Goal: Task Accomplishment & Management: Complete application form

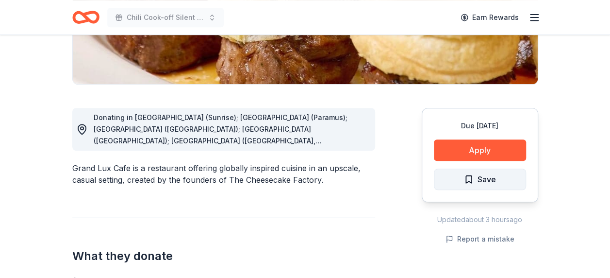
scroll to position [194, 0]
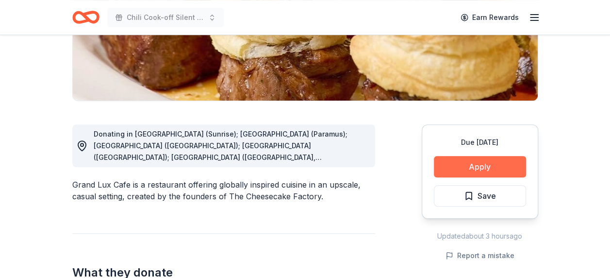
click at [484, 165] on button "Apply" at bounding box center [480, 166] width 92 height 21
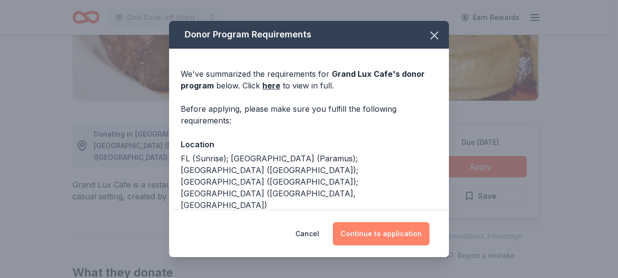
click at [401, 228] on button "Continue to application" at bounding box center [381, 233] width 97 height 23
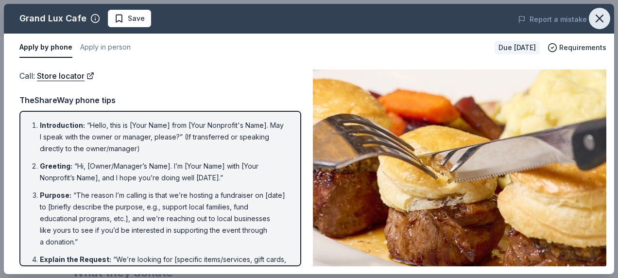
click at [600, 23] on icon "button" at bounding box center [600, 19] width 14 height 14
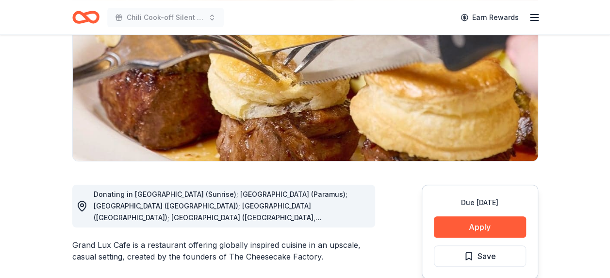
scroll to position [0, 0]
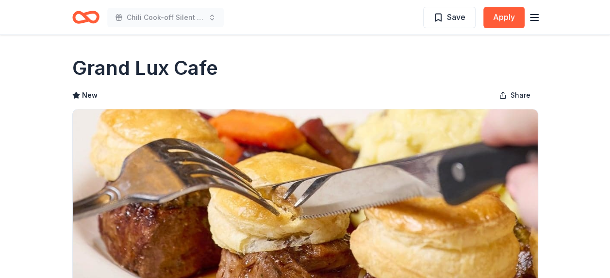
click at [74, 17] on icon "Home" at bounding box center [81, 17] width 15 height 10
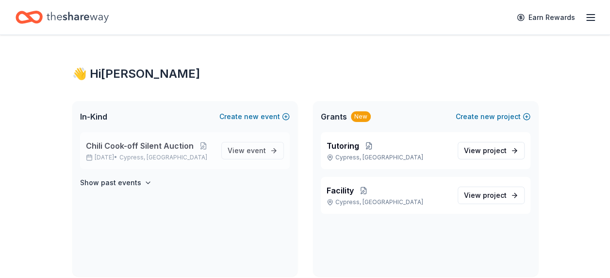
click at [147, 140] on span "Chili Cook-off Silent Auction" at bounding box center [140, 146] width 108 height 12
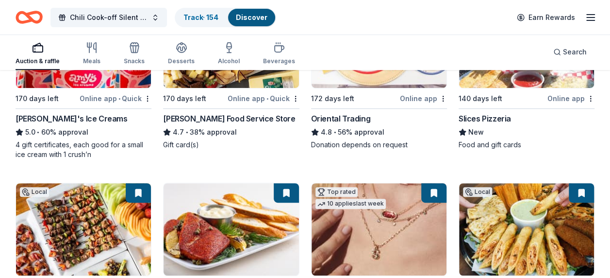
scroll to position [243, 0]
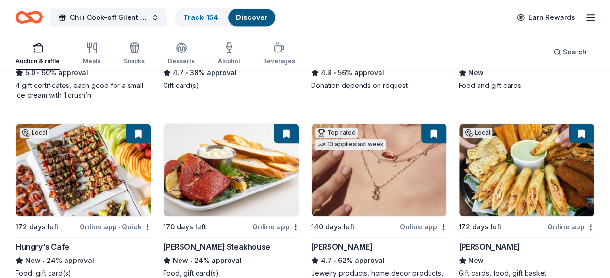
click at [99, 168] on img at bounding box center [83, 170] width 135 height 92
click at [369, 233] on div "Top rated 10 applies last week 140 days left Online app Kendra Scott 4.7 • 62% …" at bounding box center [379, 205] width 136 height 164
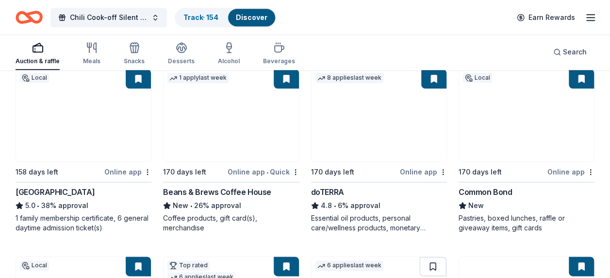
scroll to position [486, 0]
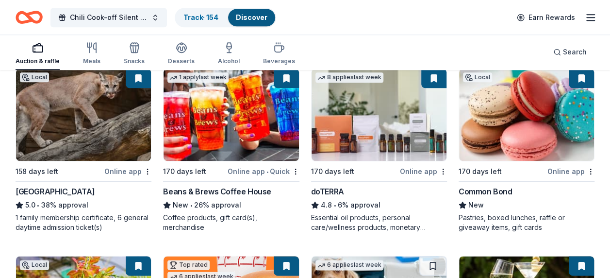
click at [516, 142] on img at bounding box center [526, 114] width 135 height 92
click at [99, 130] on img at bounding box center [83, 114] width 135 height 92
click at [138, 79] on button at bounding box center [138, 77] width 25 height 19
click at [138, 76] on button at bounding box center [138, 77] width 25 height 19
click at [112, 102] on img at bounding box center [83, 114] width 135 height 92
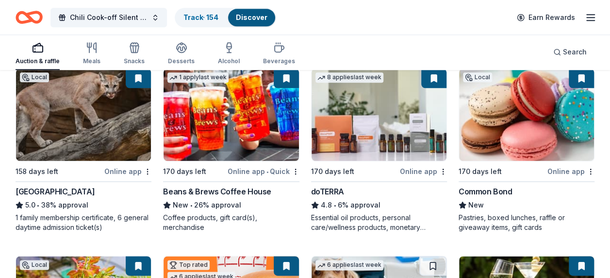
click at [220, 135] on img at bounding box center [231, 114] width 135 height 92
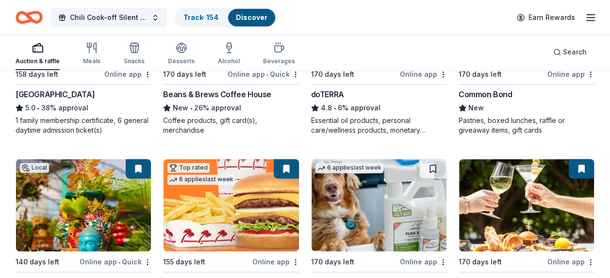
scroll to position [631, 0]
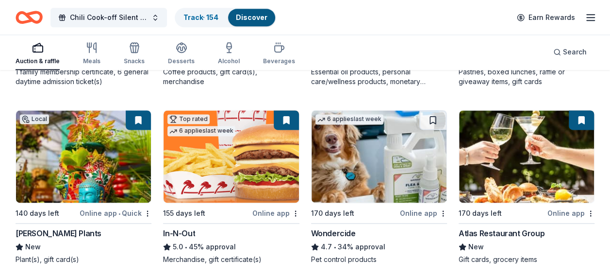
click at [385, 182] on img at bounding box center [379, 156] width 135 height 92
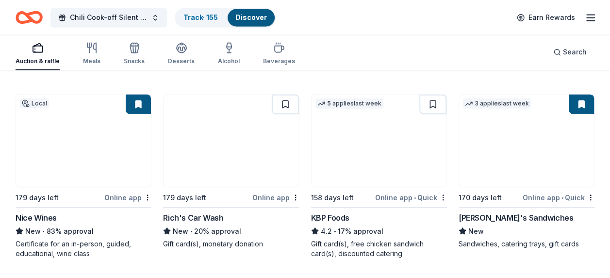
scroll to position [826, 0]
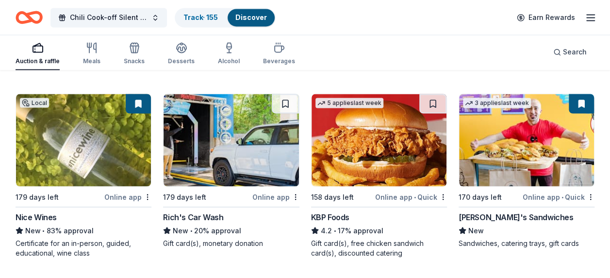
click at [139, 103] on button at bounding box center [138, 103] width 25 height 19
click at [99, 116] on img at bounding box center [83, 140] width 135 height 92
click at [255, 155] on img at bounding box center [231, 140] width 135 height 92
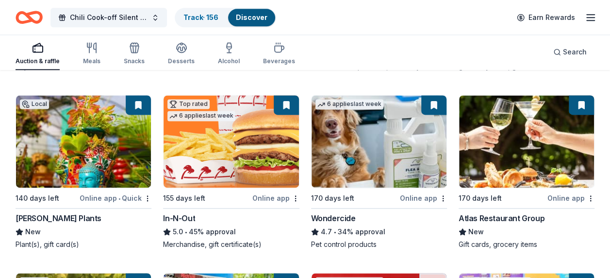
scroll to position [631, 0]
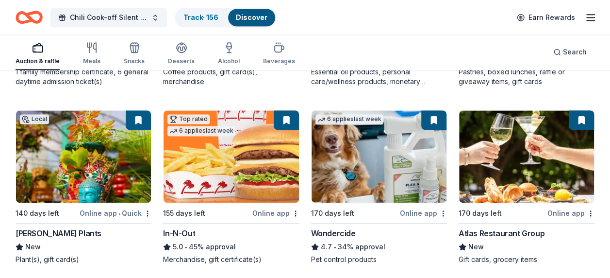
click at [403, 149] on img at bounding box center [379, 156] width 135 height 92
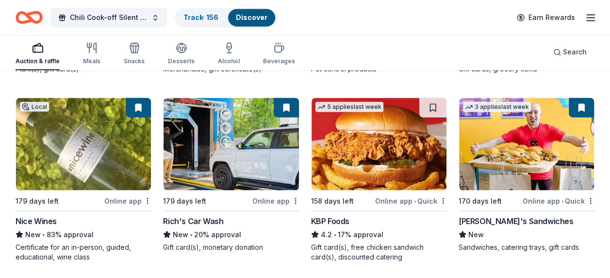
scroll to position [826, 0]
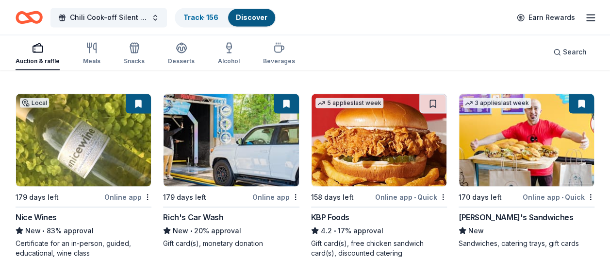
click at [383, 147] on img at bounding box center [379, 140] width 135 height 92
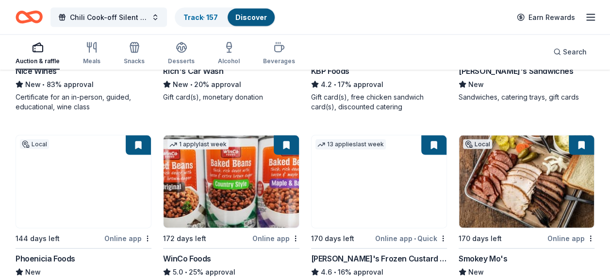
scroll to position [1020, 0]
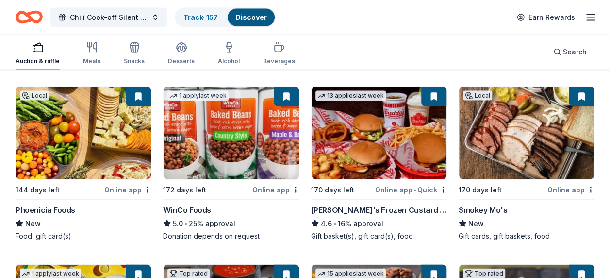
click at [81, 154] on img at bounding box center [83, 133] width 135 height 92
click at [392, 146] on img at bounding box center [379, 133] width 135 height 92
click at [509, 139] on img at bounding box center [526, 133] width 135 height 92
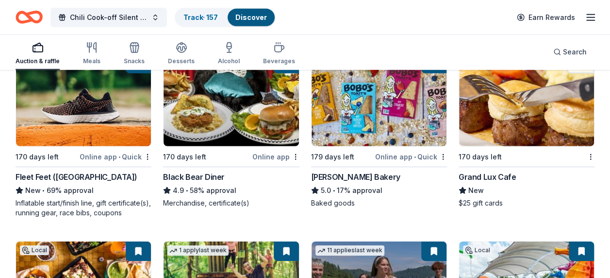
scroll to position [1360, 0]
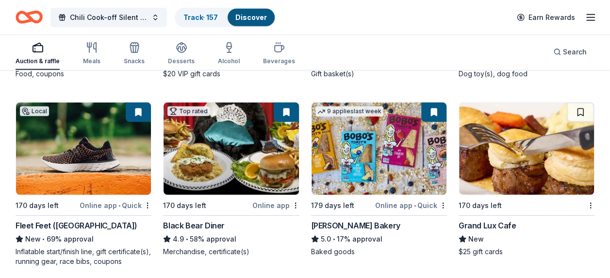
click at [528, 160] on img at bounding box center [526, 148] width 135 height 92
click at [540, 144] on img at bounding box center [526, 148] width 135 height 92
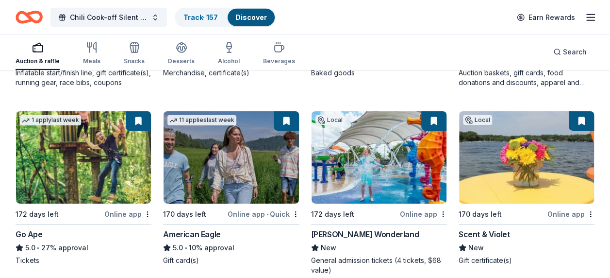
scroll to position [1554, 0]
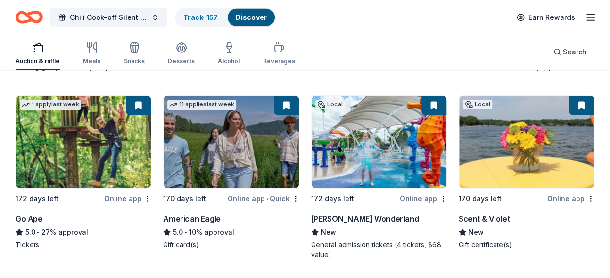
click at [535, 150] on img at bounding box center [526, 142] width 135 height 92
click at [353, 144] on img at bounding box center [379, 142] width 135 height 92
click at [200, 121] on img at bounding box center [231, 142] width 135 height 92
click at [114, 152] on img at bounding box center [83, 142] width 135 height 92
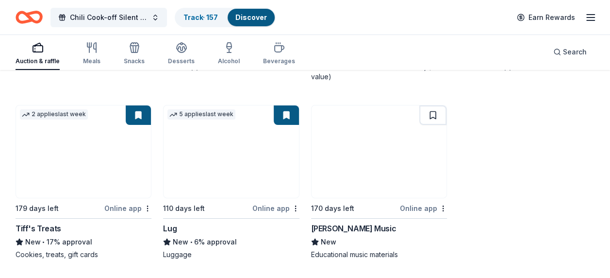
scroll to position [1748, 0]
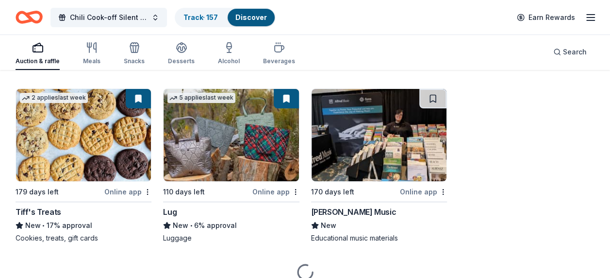
click at [90, 132] on img at bounding box center [83, 135] width 135 height 92
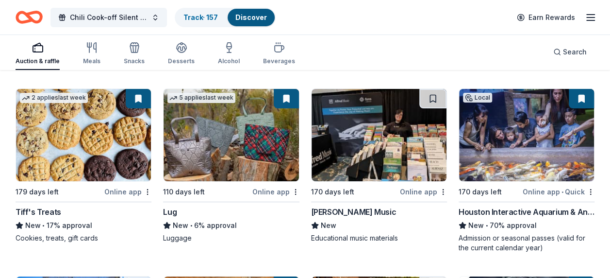
click at [543, 150] on img at bounding box center [526, 135] width 135 height 92
click at [512, 168] on img at bounding box center [526, 135] width 135 height 92
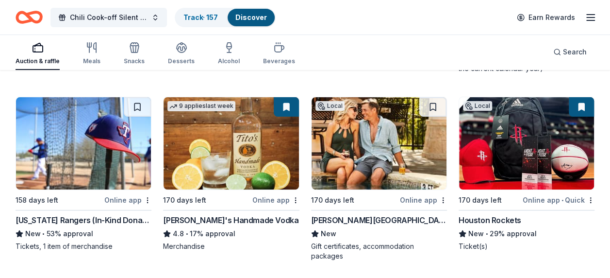
scroll to position [1943, 0]
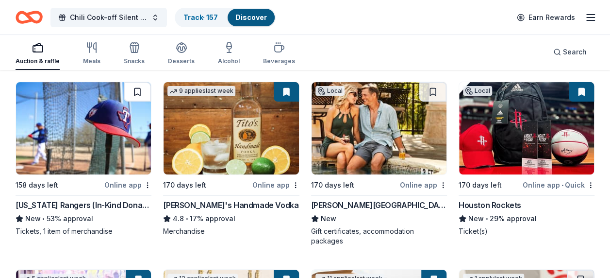
click at [136, 87] on button at bounding box center [137, 91] width 27 height 19
click at [136, 87] on button at bounding box center [138, 91] width 25 height 19
click at [102, 127] on img at bounding box center [83, 128] width 135 height 92
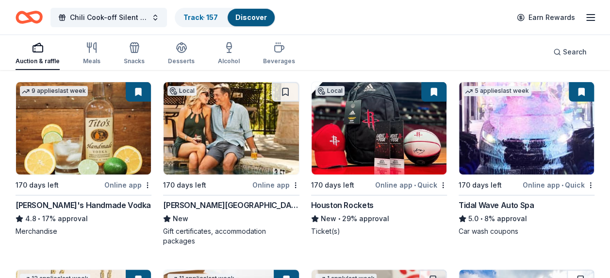
click at [80, 144] on img at bounding box center [83, 128] width 135 height 92
click at [230, 132] on img at bounding box center [231, 128] width 135 height 92
click at [237, 130] on img at bounding box center [231, 128] width 135 height 92
click at [355, 152] on img at bounding box center [379, 128] width 135 height 92
click at [496, 134] on img at bounding box center [526, 128] width 135 height 92
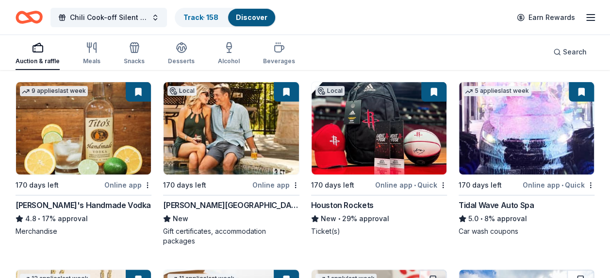
scroll to position [2088, 0]
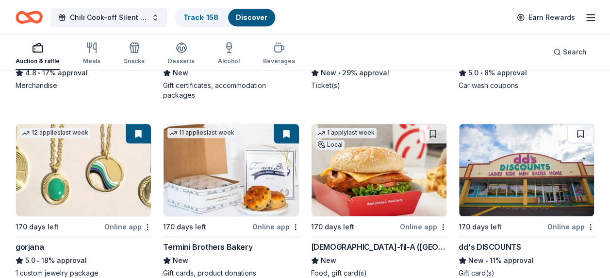
click at [80, 184] on img at bounding box center [83, 170] width 135 height 92
click at [383, 205] on img at bounding box center [379, 170] width 135 height 92
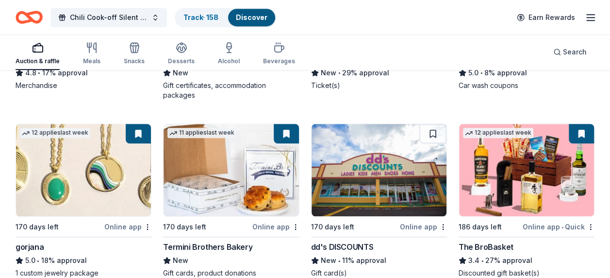
click at [384, 191] on img at bounding box center [379, 170] width 135 height 92
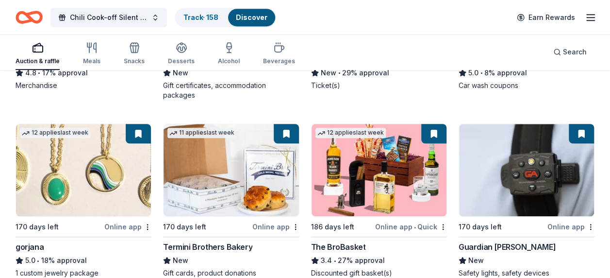
click at [386, 170] on img at bounding box center [379, 170] width 135 height 92
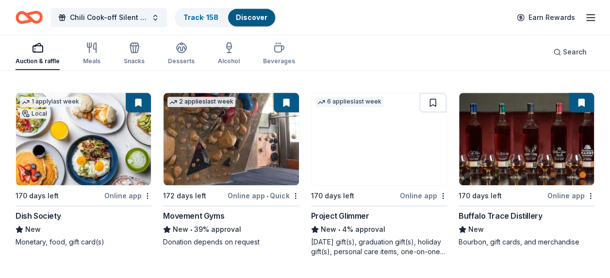
scroll to position [2283, 0]
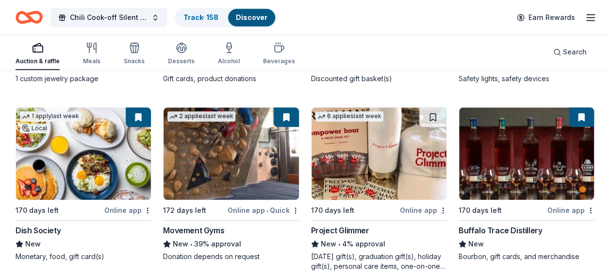
click at [386, 147] on img at bounding box center [379, 153] width 135 height 92
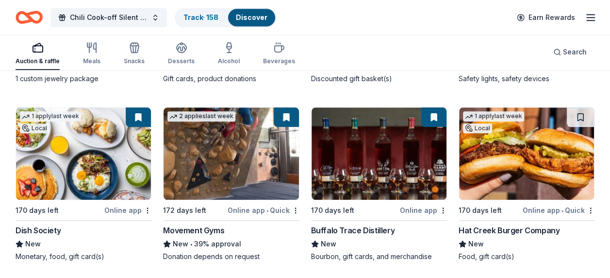
click at [220, 139] on img at bounding box center [231, 153] width 135 height 92
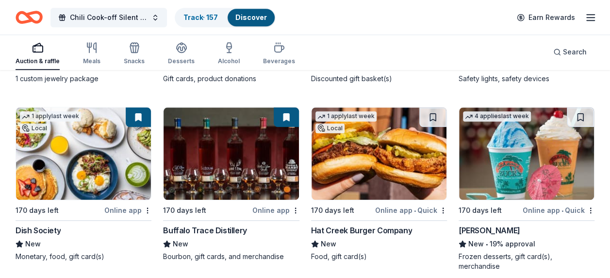
click at [75, 150] on img at bounding box center [83, 153] width 135 height 92
click at [367, 171] on img at bounding box center [379, 153] width 135 height 92
click at [477, 152] on img at bounding box center [526, 153] width 135 height 92
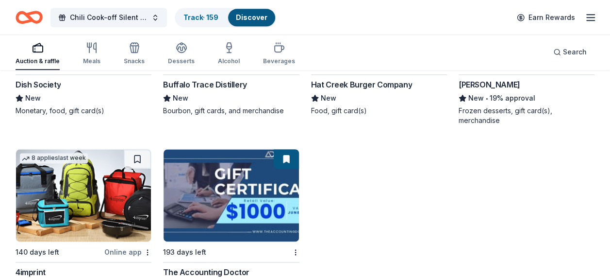
scroll to position [2477, 0]
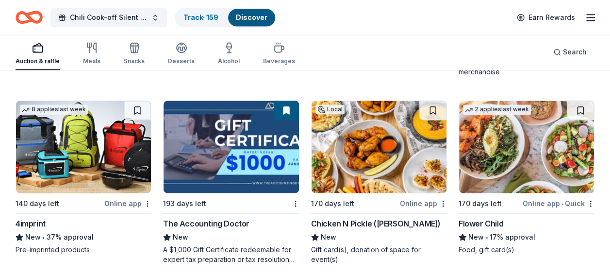
click at [405, 146] on img at bounding box center [379, 147] width 135 height 92
click at [499, 125] on img at bounding box center [526, 147] width 135 height 92
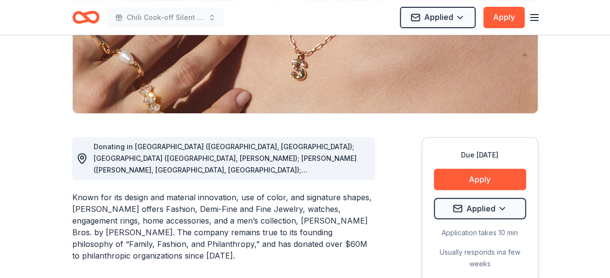
scroll to position [194, 0]
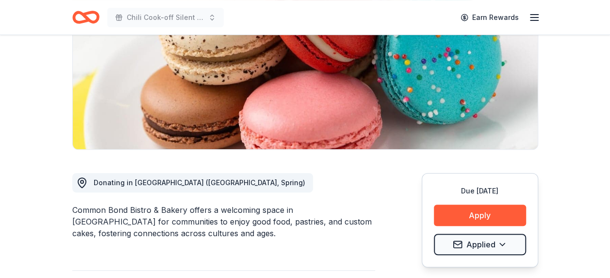
scroll to position [194, 0]
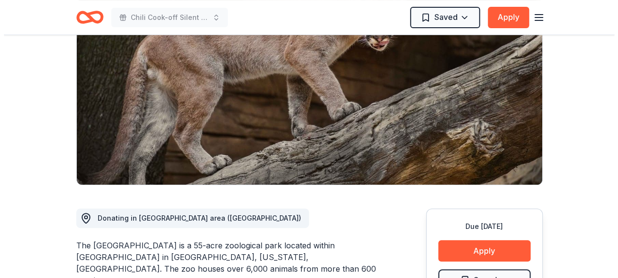
scroll to position [146, 0]
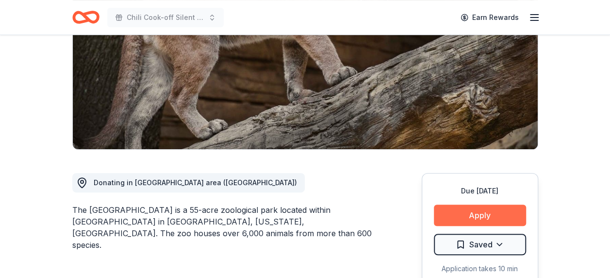
click at [457, 212] on button "Apply" at bounding box center [480, 214] width 92 height 21
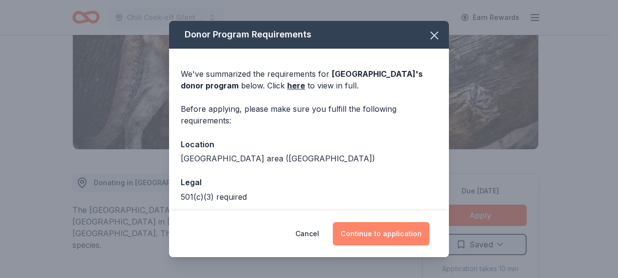
click at [404, 235] on button "Continue to application" at bounding box center [381, 233] width 97 height 23
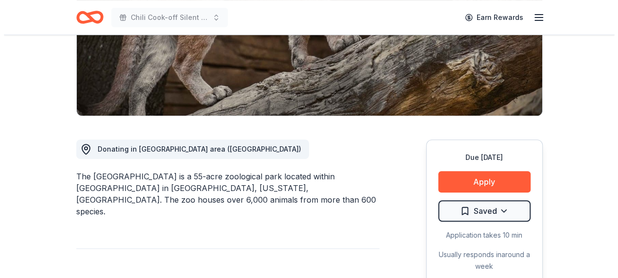
scroll to position [194, 0]
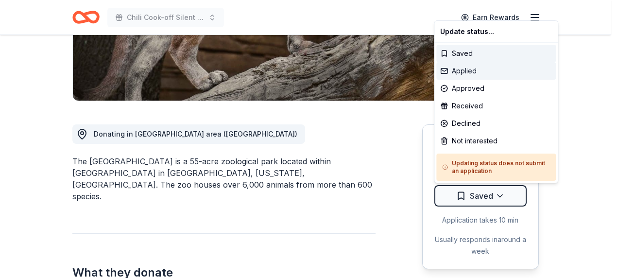
click at [473, 70] on div "Applied" at bounding box center [495, 70] width 119 height 17
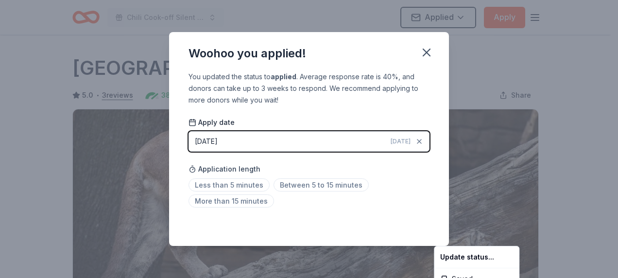
click at [424, 47] on html "Chili Cook-off Silent Auction Applied Apply Due in 158 days Share Houston Zoo 5…" at bounding box center [309, 139] width 618 height 278
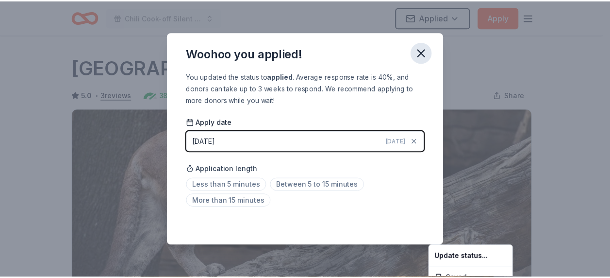
scroll to position [251, 0]
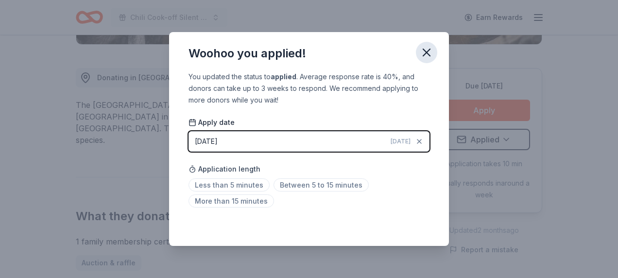
click at [425, 53] on icon "button" at bounding box center [426, 52] width 7 height 7
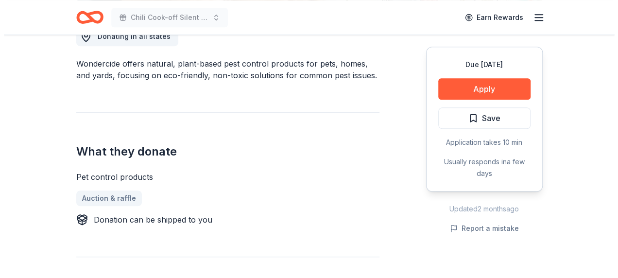
scroll to position [243, 0]
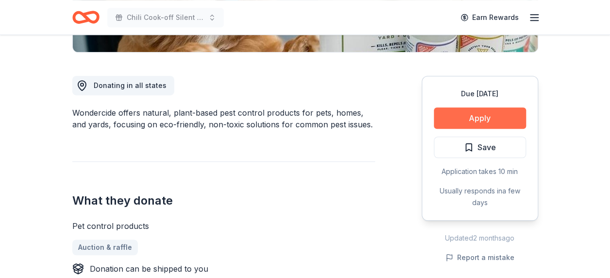
click at [493, 117] on button "Apply" at bounding box center [480, 117] width 92 height 21
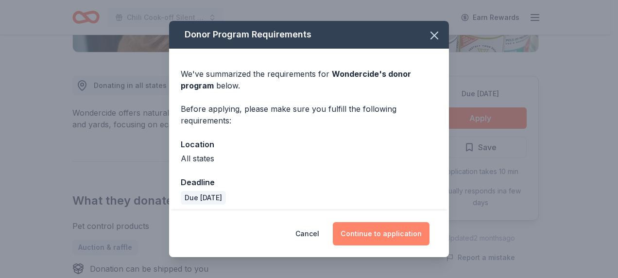
click at [391, 234] on button "Continue to application" at bounding box center [381, 233] width 97 height 23
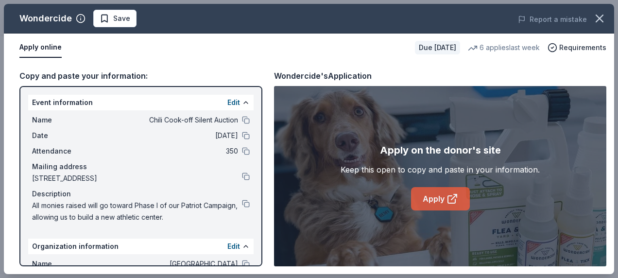
click at [426, 197] on link "Apply" at bounding box center [440, 198] width 59 height 23
click at [119, 21] on span "Save" at bounding box center [121, 19] width 17 height 12
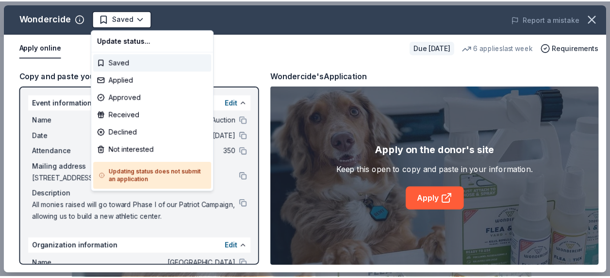
scroll to position [0, 0]
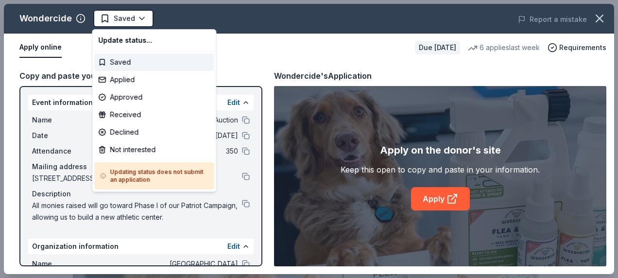
click at [119, 21] on body "Chili Cook-off Silent Auction Saved Apply Due in 170 days Share Wondercide 4.7 …" at bounding box center [305, 139] width 610 height 278
click at [119, 81] on div "Applied" at bounding box center [153, 79] width 119 height 17
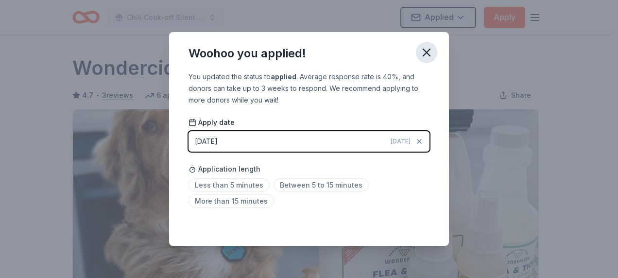
click at [426, 51] on icon "button" at bounding box center [427, 53] width 14 height 14
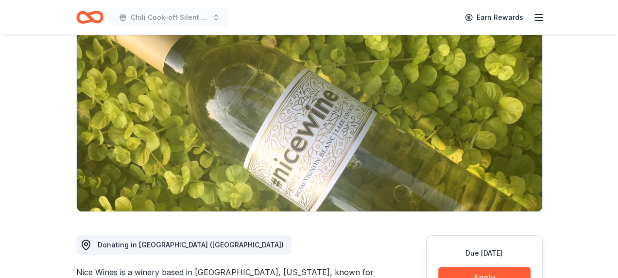
scroll to position [194, 0]
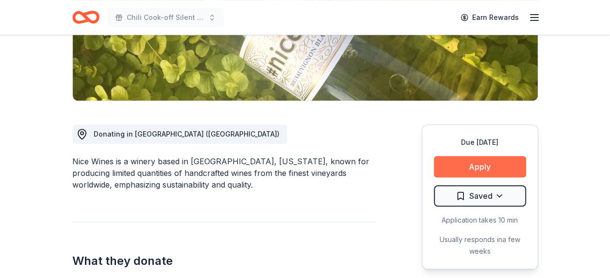
click at [477, 167] on button "Apply" at bounding box center [480, 166] width 92 height 21
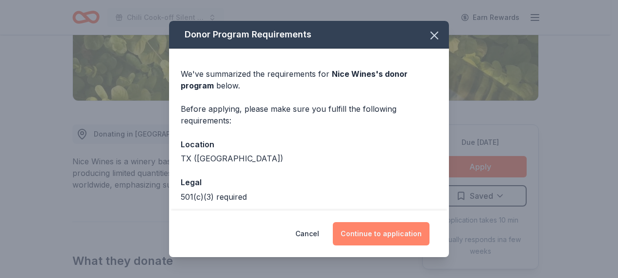
click at [403, 233] on button "Continue to application" at bounding box center [381, 233] width 97 height 23
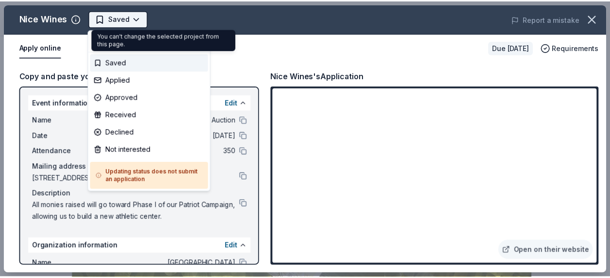
scroll to position [0, 0]
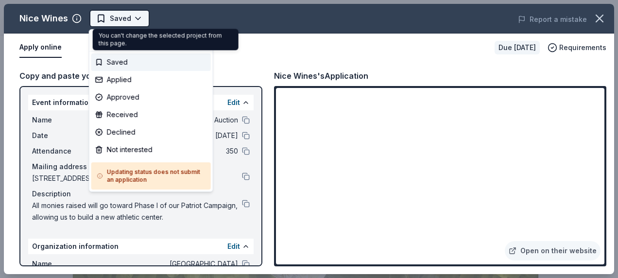
click at [136, 17] on body "Chili Cook-off Silent Auction Saved Apply Due [DATE] Share Nice Wines New 83% a…" at bounding box center [305, 139] width 610 height 278
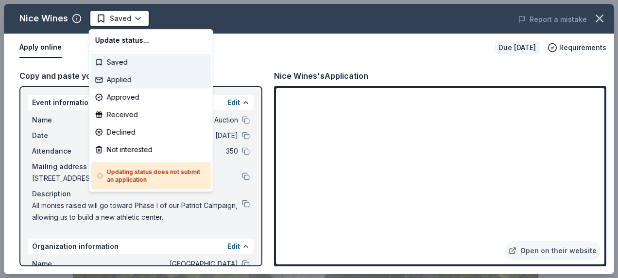
click at [128, 76] on div "Applied" at bounding box center [150, 79] width 119 height 17
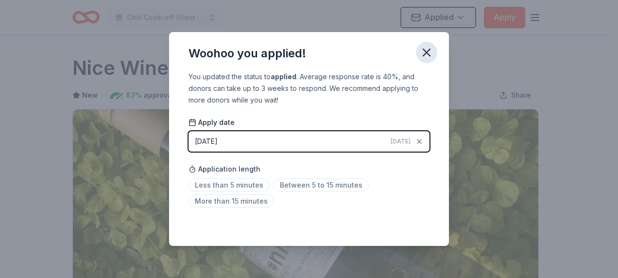
click at [425, 56] on icon "button" at bounding box center [427, 53] width 14 height 14
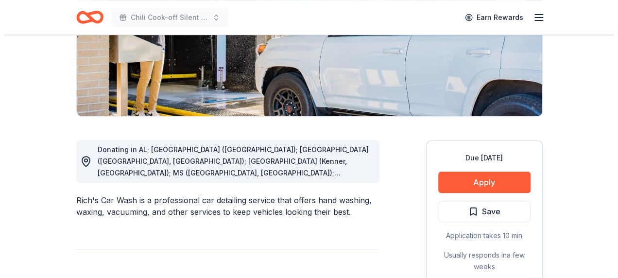
scroll to position [194, 0]
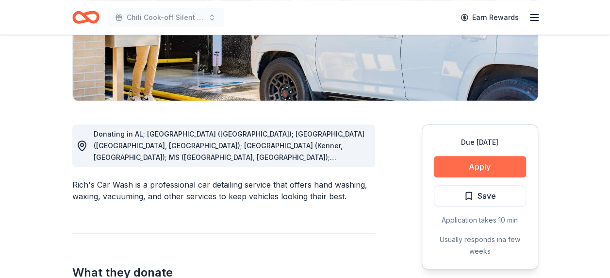
click at [487, 168] on button "Apply" at bounding box center [480, 166] width 92 height 21
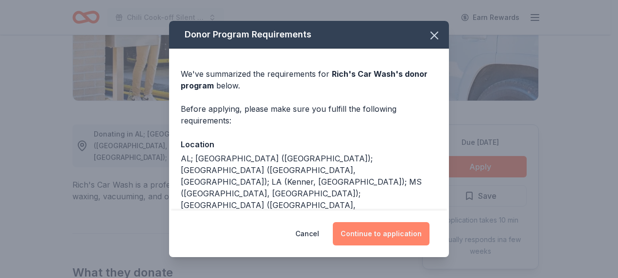
click at [390, 232] on button "Continue to application" at bounding box center [381, 233] width 97 height 23
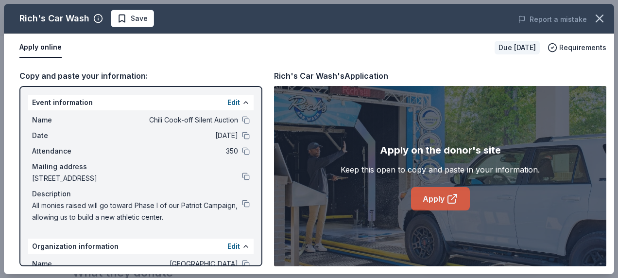
click at [427, 201] on link "Apply" at bounding box center [440, 198] width 59 height 23
click at [119, 17] on span "Save" at bounding box center [132, 19] width 31 height 12
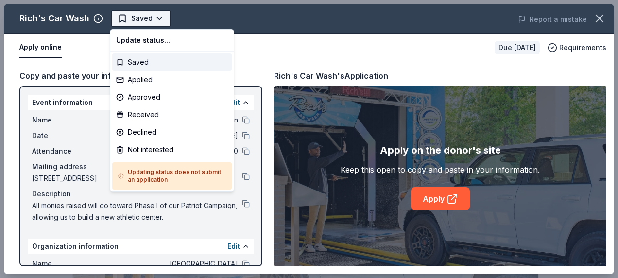
click at [123, 17] on body "Chili Cook-off Silent Auction Saved Apply Due in 179 days Share Rich's Car Wash…" at bounding box center [305, 139] width 610 height 278
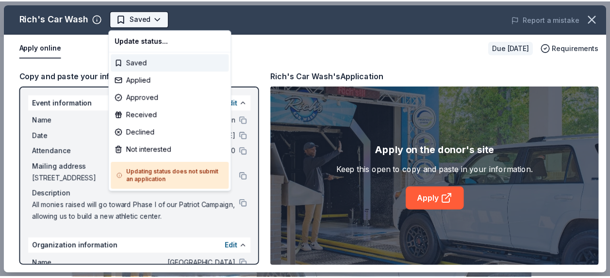
scroll to position [0, 0]
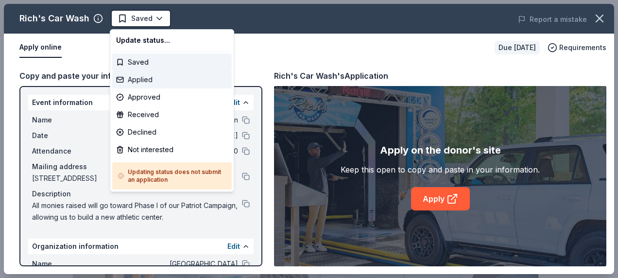
click at [145, 76] on div "Applied" at bounding box center [171, 79] width 119 height 17
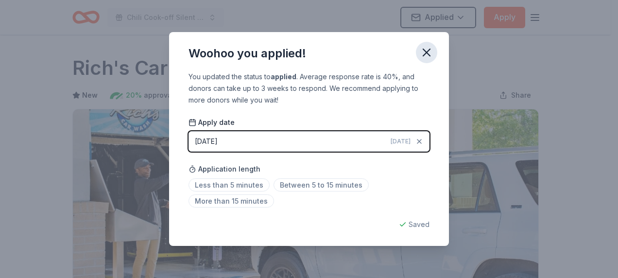
click at [427, 51] on icon "button" at bounding box center [427, 53] width 14 height 14
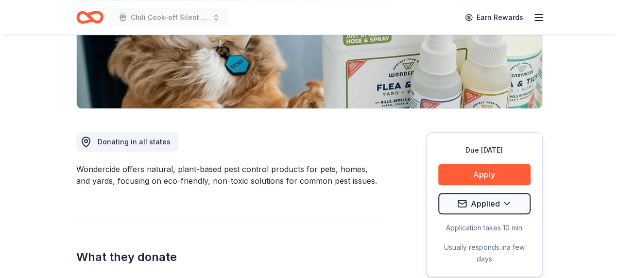
scroll to position [243, 0]
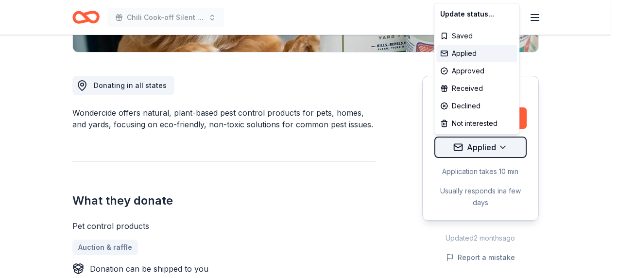
click at [465, 102] on div "Declined" at bounding box center [476, 105] width 81 height 17
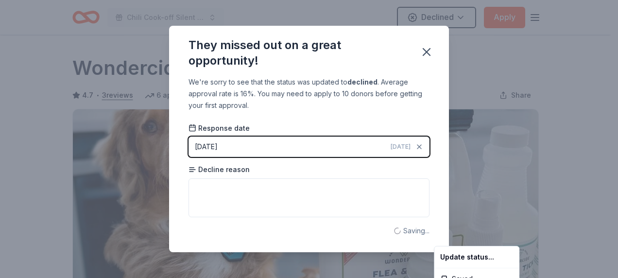
scroll to position [0, 0]
click at [423, 52] on html "Chili Cook-off Silent Auction Declined Apply Due in 170 days Share Wondercide 4…" at bounding box center [309, 139] width 618 height 278
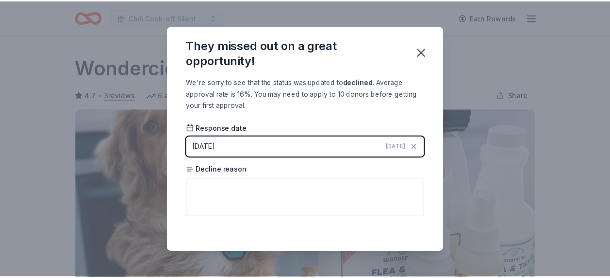
scroll to position [251, 0]
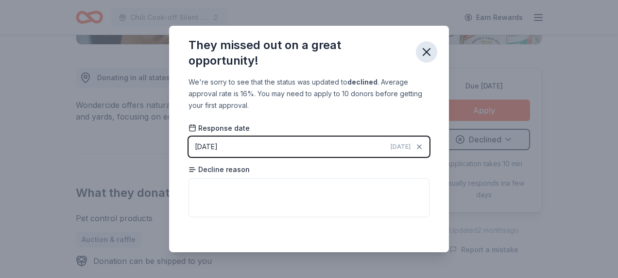
click at [425, 52] on icon "button" at bounding box center [426, 52] width 7 height 7
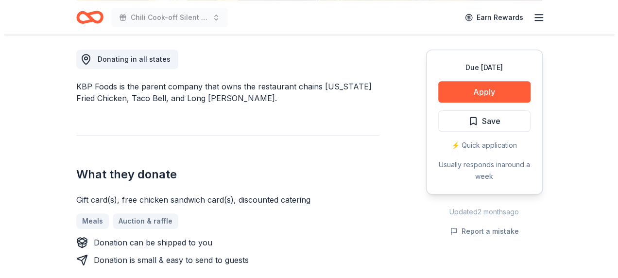
scroll to position [291, 0]
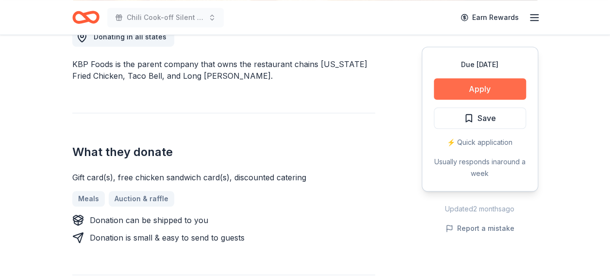
click at [491, 88] on button "Apply" at bounding box center [480, 88] width 92 height 21
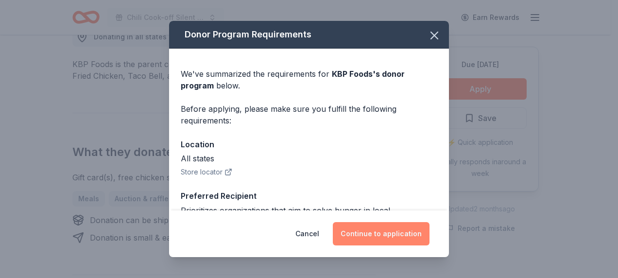
click at [389, 230] on button "Continue to application" at bounding box center [381, 233] width 97 height 23
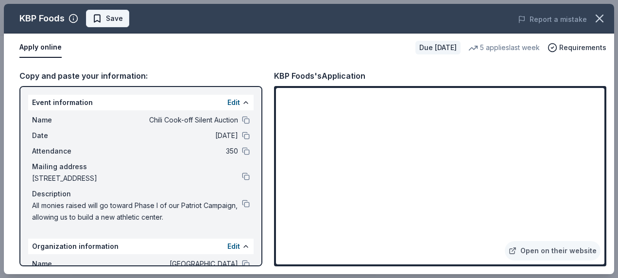
click at [118, 20] on span "Save" at bounding box center [114, 19] width 17 height 12
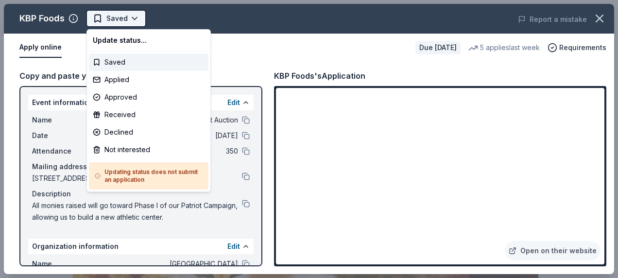
click at [119, 18] on body "Chili Cook-off Silent Auction Saved Apply Due [DATE] Share KBP Foods 4.2 • 5 re…" at bounding box center [305, 139] width 610 height 278
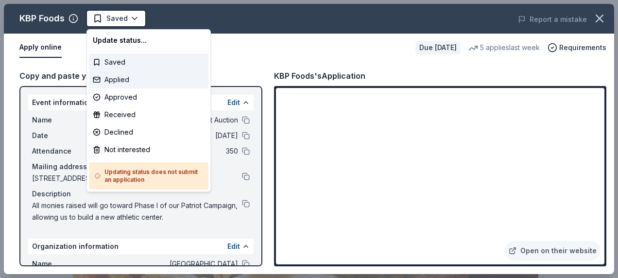
click at [117, 79] on div "Applied" at bounding box center [148, 79] width 119 height 17
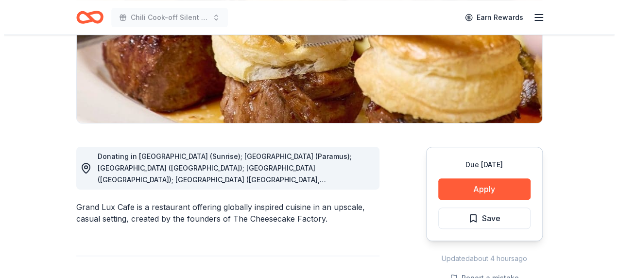
scroll to position [194, 0]
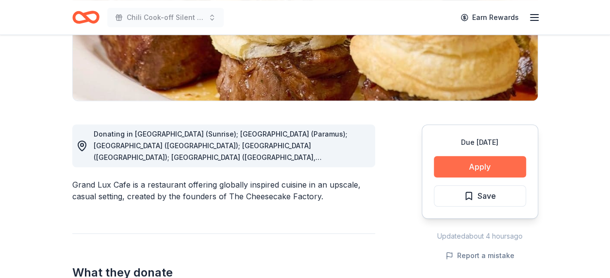
click at [490, 165] on button "Apply" at bounding box center [480, 166] width 92 height 21
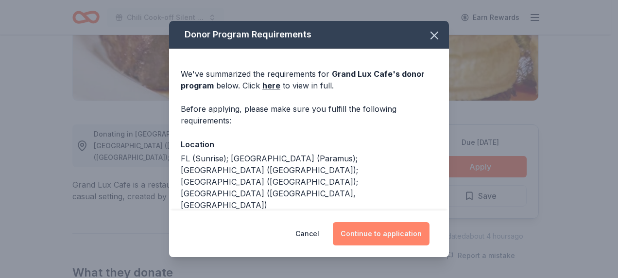
click at [390, 234] on button "Continue to application" at bounding box center [381, 233] width 97 height 23
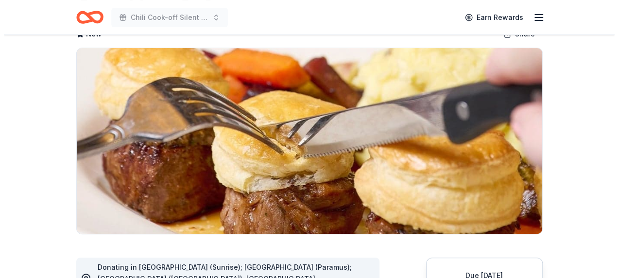
scroll to position [146, 0]
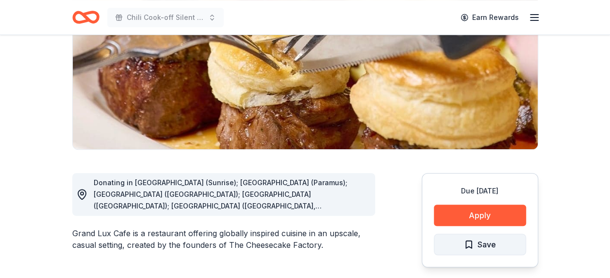
click at [481, 245] on span "Save" at bounding box center [487, 244] width 18 height 13
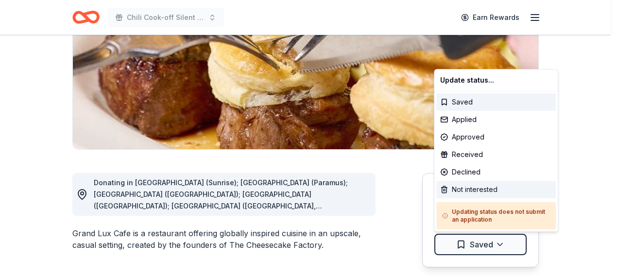
click at [469, 187] on div "Not interested" at bounding box center [495, 189] width 119 height 17
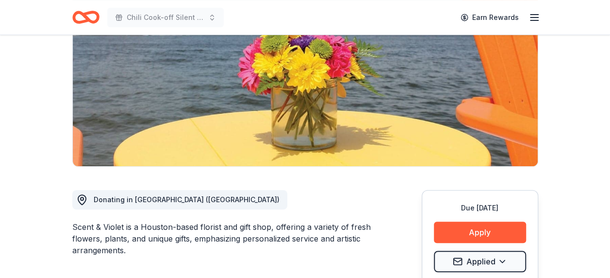
scroll to position [146, 0]
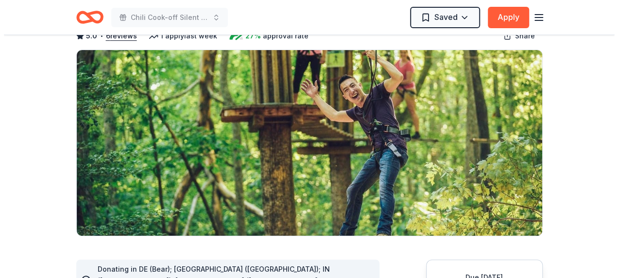
scroll to position [146, 0]
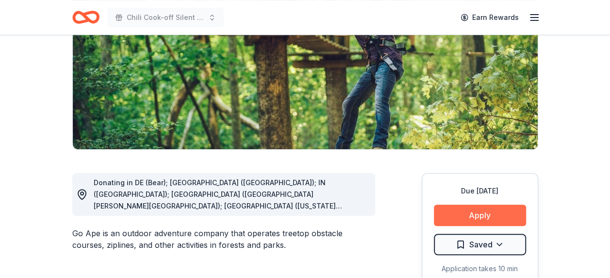
click at [484, 215] on button "Apply" at bounding box center [480, 214] width 92 height 21
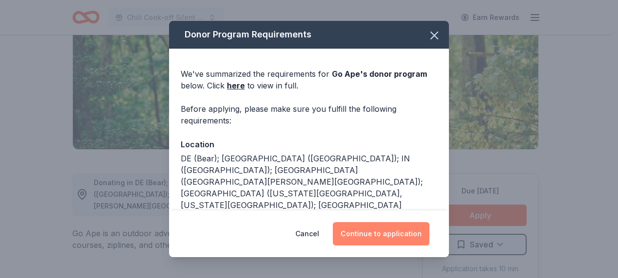
click at [375, 232] on button "Continue to application" at bounding box center [381, 233] width 97 height 23
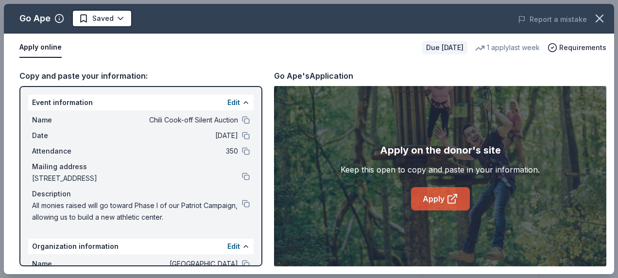
click at [449, 200] on icon at bounding box center [452, 199] width 12 height 12
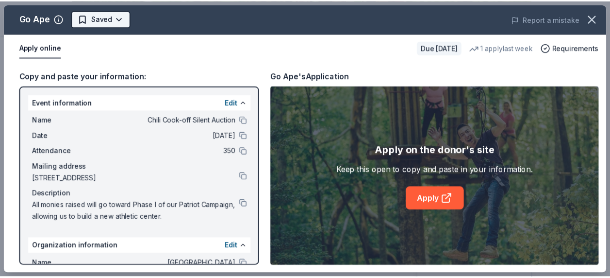
scroll to position [0, 0]
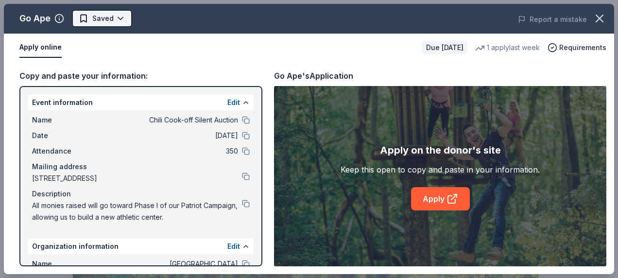
click at [123, 18] on body "Chili Cook-off Silent Auction Earn Rewards Due in 172 days Share Go Ape 5.0 • 6…" at bounding box center [305, 139] width 610 height 278
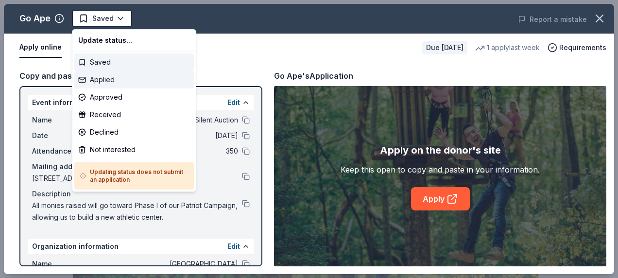
click at [119, 75] on div "Applied" at bounding box center [133, 79] width 119 height 17
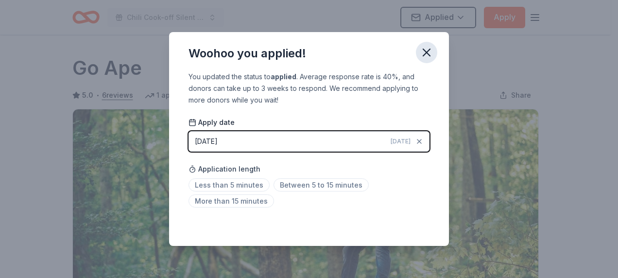
click at [425, 50] on icon "button" at bounding box center [427, 53] width 14 height 14
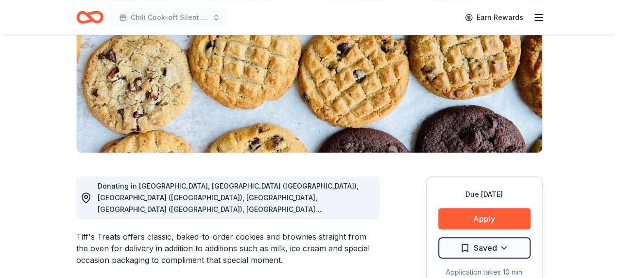
scroll to position [146, 0]
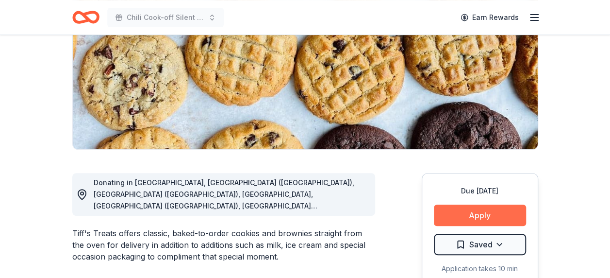
click at [478, 213] on button "Apply" at bounding box center [480, 214] width 92 height 21
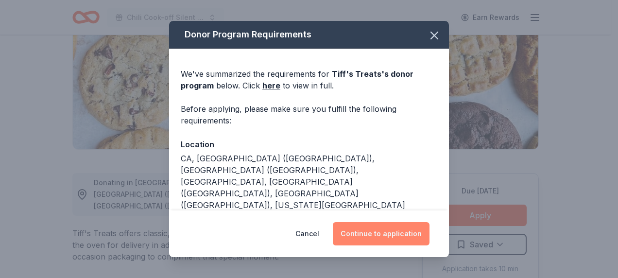
click at [375, 235] on button "Continue to application" at bounding box center [381, 233] width 97 height 23
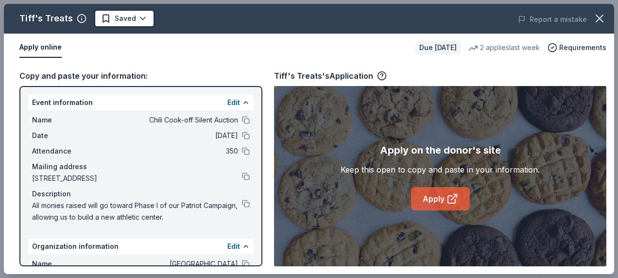
click at [435, 200] on link "Apply" at bounding box center [440, 198] width 59 height 23
click at [438, 201] on link "Apply" at bounding box center [440, 198] width 59 height 23
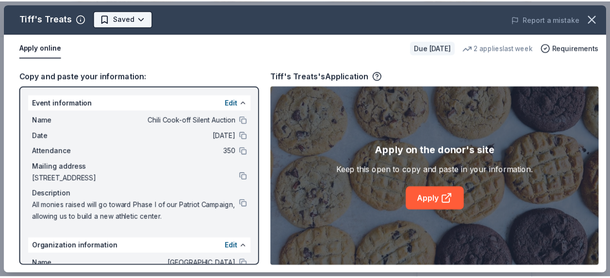
scroll to position [0, 0]
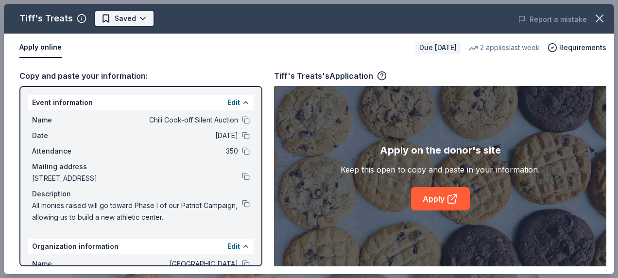
click at [142, 19] on body "Chili Cook-off Silent Auction Earn Rewards Due in 179 days Share Tiff's Treats …" at bounding box center [305, 139] width 610 height 278
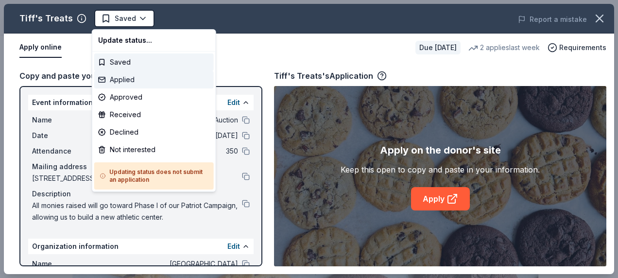
click at [124, 76] on div "Applied" at bounding box center [153, 79] width 119 height 17
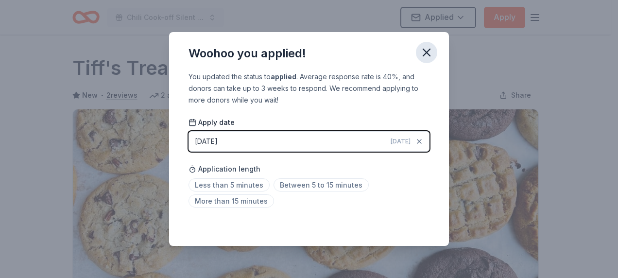
click at [429, 53] on icon "button" at bounding box center [427, 53] width 14 height 14
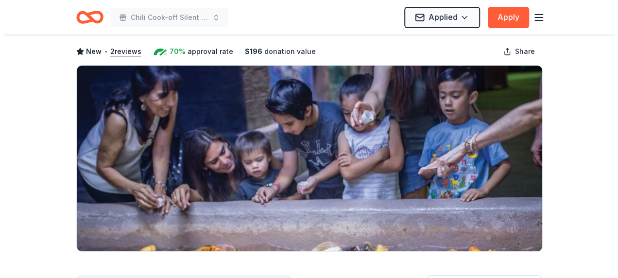
scroll to position [146, 0]
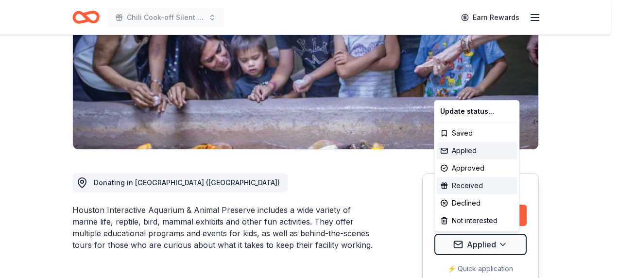
click at [474, 186] on div "Received" at bounding box center [476, 185] width 81 height 17
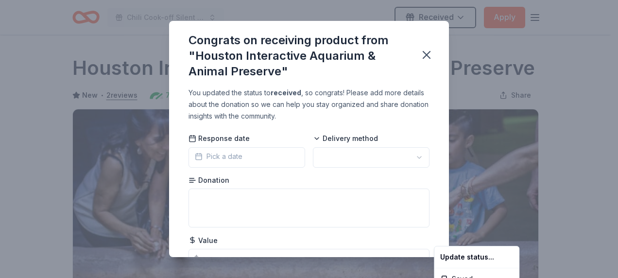
click at [228, 156] on html "Chili Cook-off Silent Auction Received Apply Due [DATE] Share Houston Interacti…" at bounding box center [309, 139] width 618 height 278
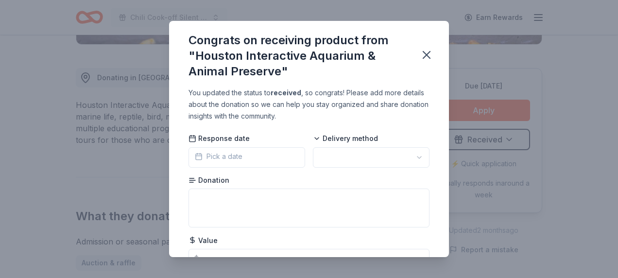
click at [228, 156] on span "Pick a date" at bounding box center [219, 157] width 48 height 12
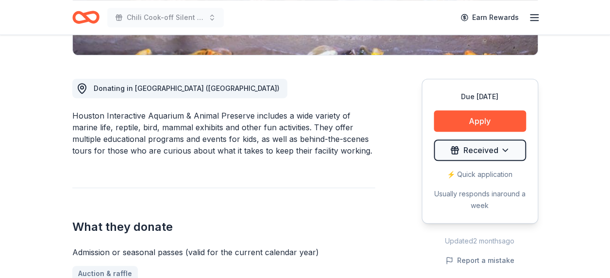
scroll to position [243, 0]
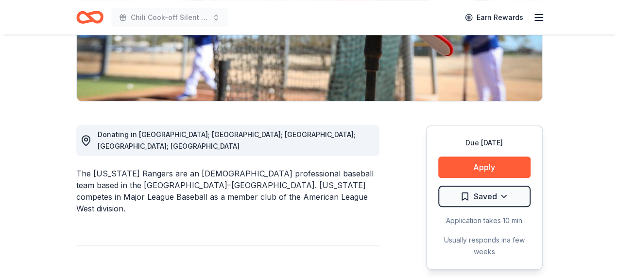
scroll to position [194, 0]
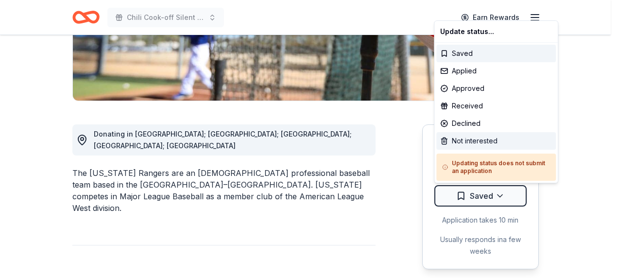
click at [475, 141] on div "Not interested" at bounding box center [495, 140] width 119 height 17
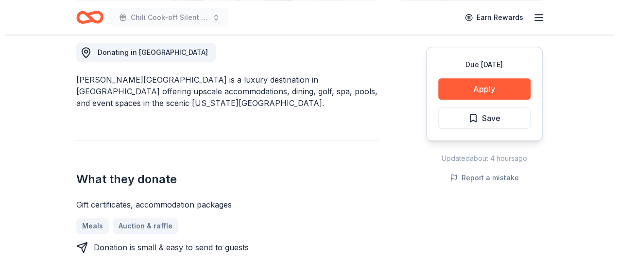
scroll to position [291, 0]
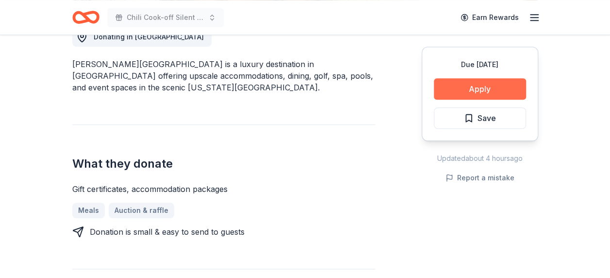
click at [457, 93] on button "Apply" at bounding box center [480, 88] width 92 height 21
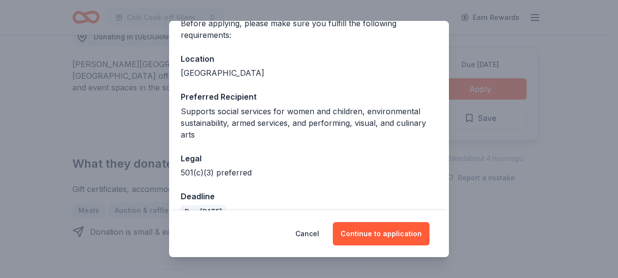
scroll to position [105, 0]
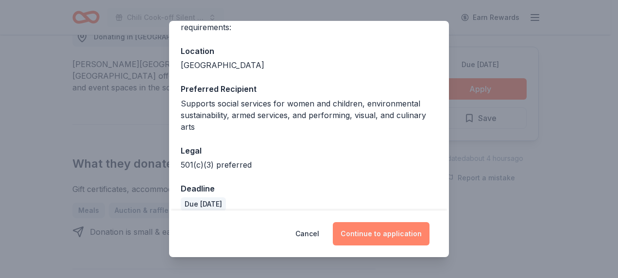
click at [364, 231] on button "Continue to application" at bounding box center [381, 233] width 97 height 23
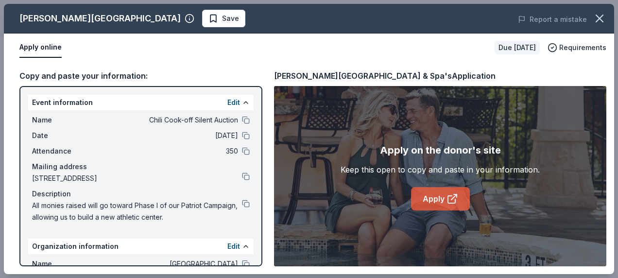
click at [441, 198] on link "Apply" at bounding box center [440, 198] width 59 height 23
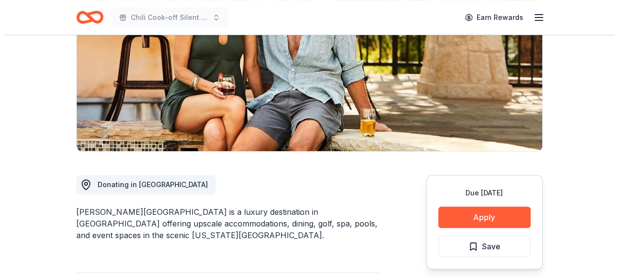
scroll to position [146, 0]
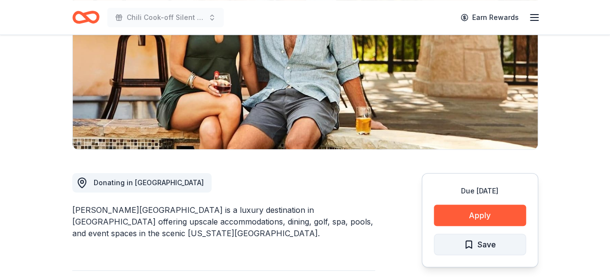
click at [473, 247] on span "Save" at bounding box center [480, 244] width 32 height 13
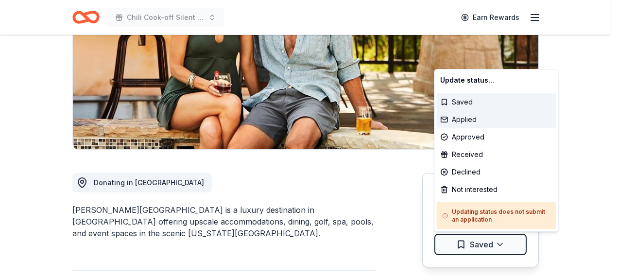
click at [463, 117] on div "Applied" at bounding box center [495, 119] width 119 height 17
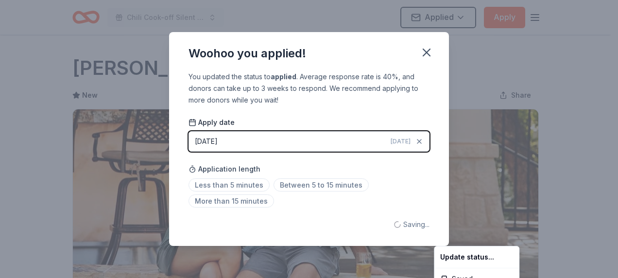
scroll to position [0, 0]
click at [423, 58] on html "Chili Cook-off Silent Auction Applied Apply Due in 170 days Share La Cantera Re…" at bounding box center [309, 139] width 618 height 278
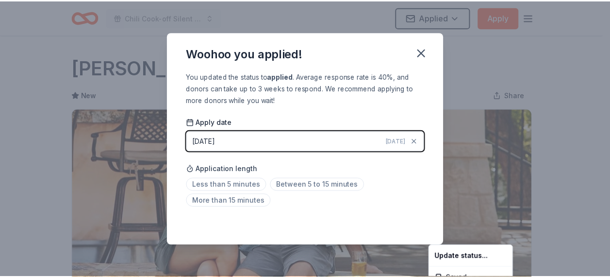
scroll to position [251, 0]
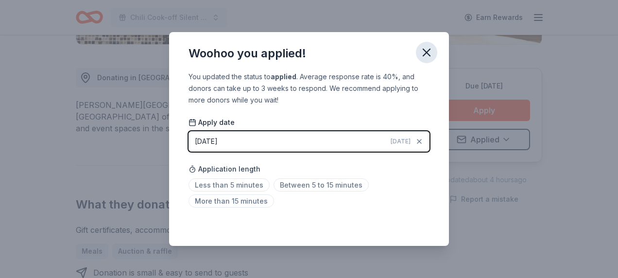
click at [425, 55] on icon "button" at bounding box center [427, 53] width 14 height 14
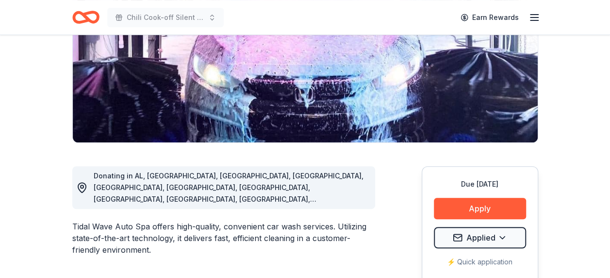
scroll to position [49, 0]
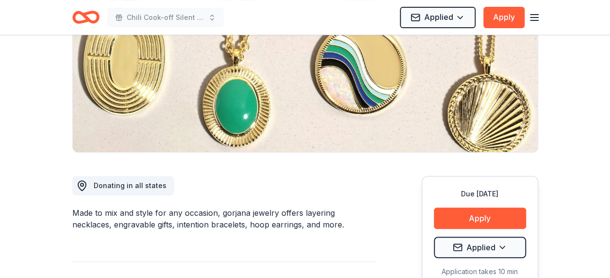
scroll to position [146, 0]
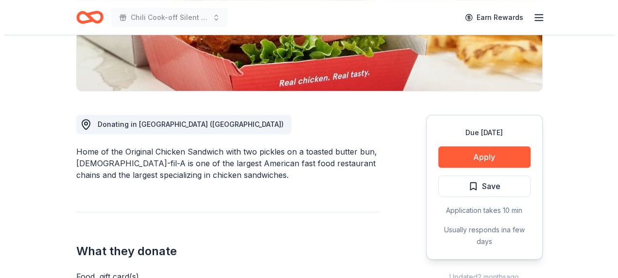
scroll to position [291, 0]
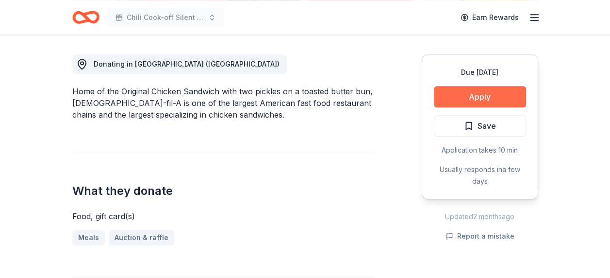
click at [485, 87] on button "Apply" at bounding box center [480, 96] width 92 height 21
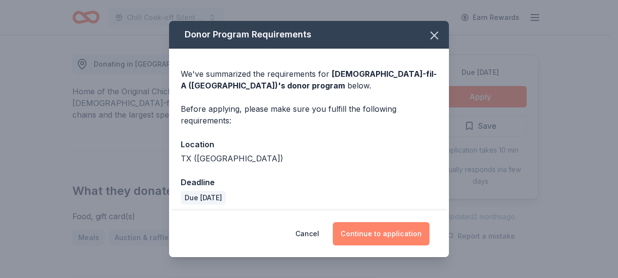
click at [398, 229] on button "Continue to application" at bounding box center [381, 233] width 97 height 23
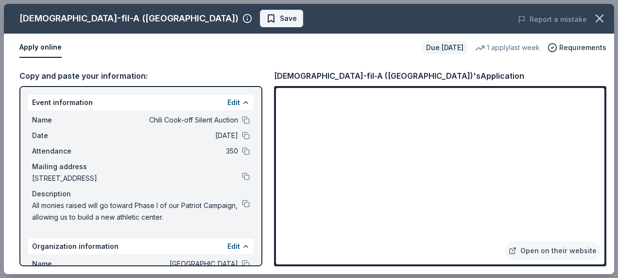
click at [266, 17] on span "Save" at bounding box center [281, 19] width 31 height 12
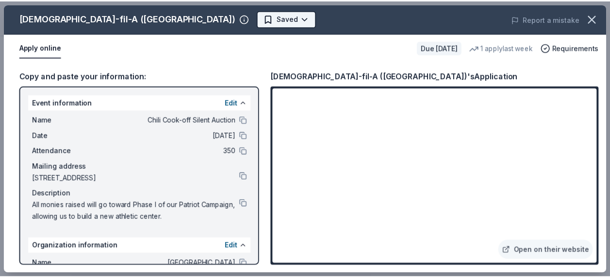
scroll to position [0, 0]
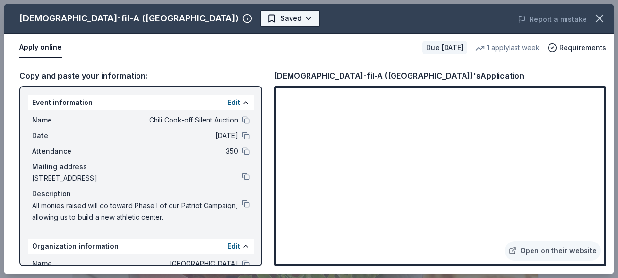
click at [164, 17] on body "Chili Cook-off Silent Auction Earn Rewards Due in 170 days Share Chick-fil-A (H…" at bounding box center [305, 139] width 610 height 278
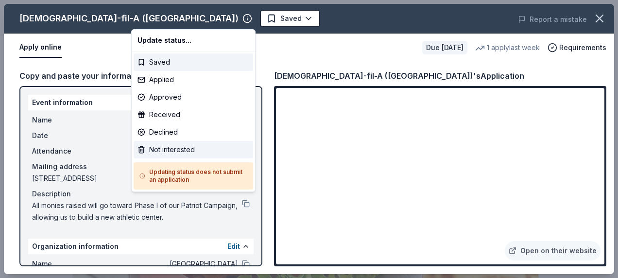
click at [168, 150] on div "Not interested" at bounding box center [193, 149] width 119 height 17
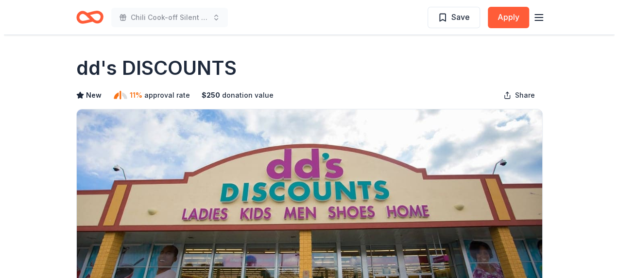
scroll to position [146, 0]
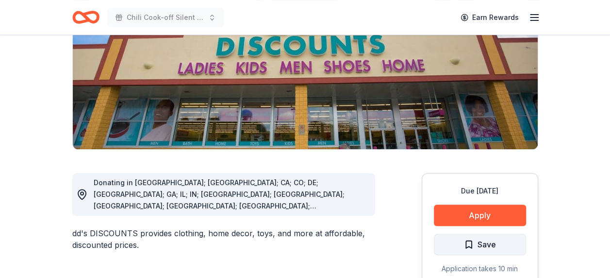
click at [484, 243] on span "Save" at bounding box center [487, 244] width 18 height 13
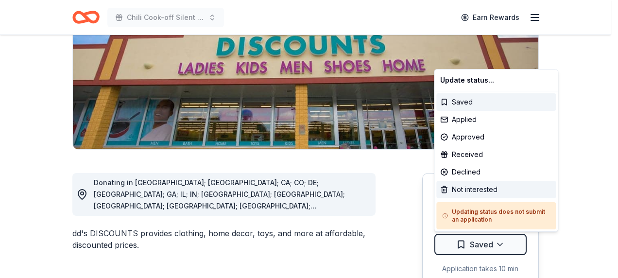
click at [476, 187] on div "Not interested" at bounding box center [495, 189] width 119 height 17
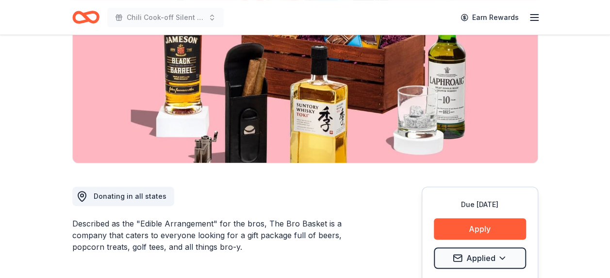
scroll to position [49, 0]
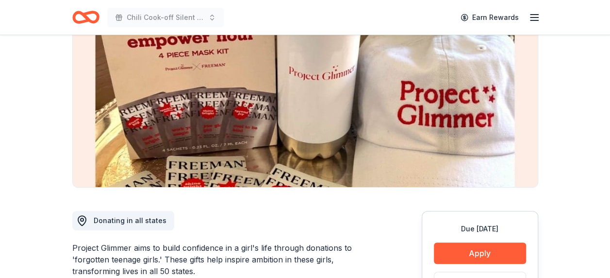
scroll to position [146, 0]
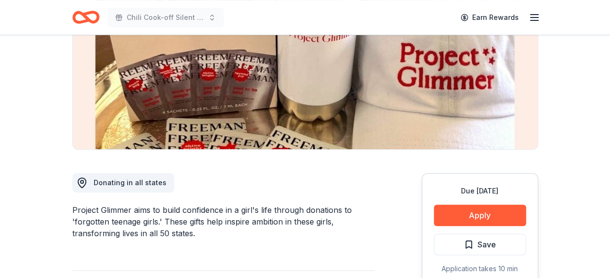
click at [484, 243] on span "Save" at bounding box center [487, 244] width 18 height 13
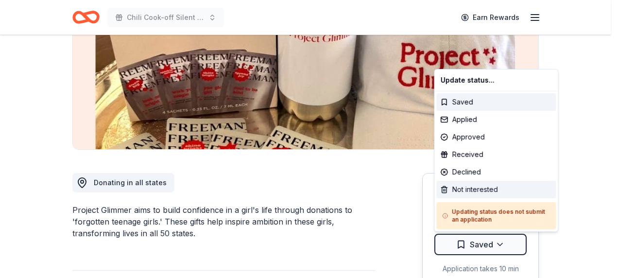
click at [477, 186] on div "Not interested" at bounding box center [495, 189] width 119 height 17
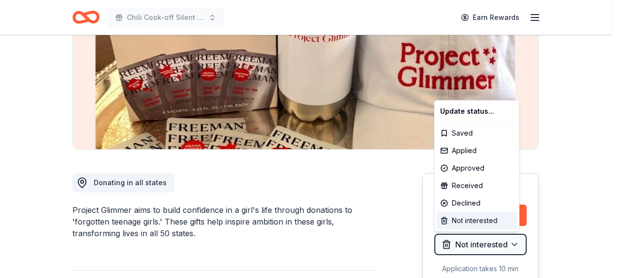
click at [466, 219] on div "Not interested" at bounding box center [476, 220] width 81 height 17
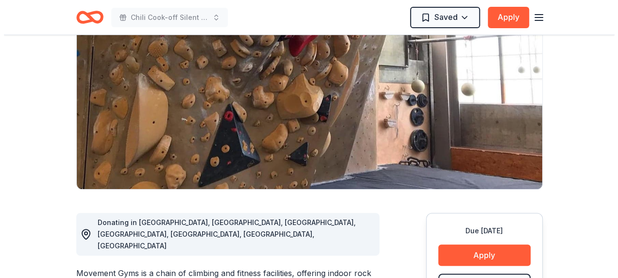
scroll to position [146, 0]
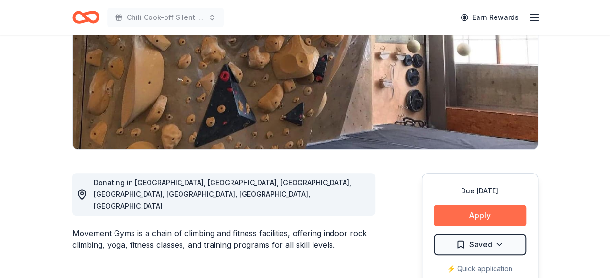
click at [493, 218] on button "Apply" at bounding box center [480, 214] width 92 height 21
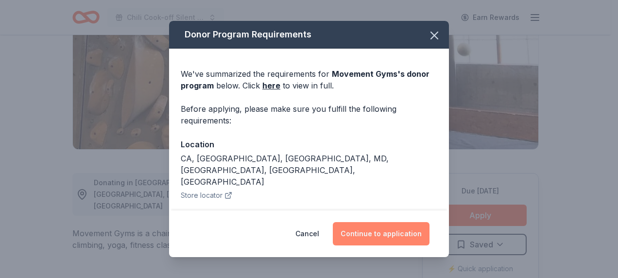
click at [392, 234] on button "Continue to application" at bounding box center [381, 233] width 97 height 23
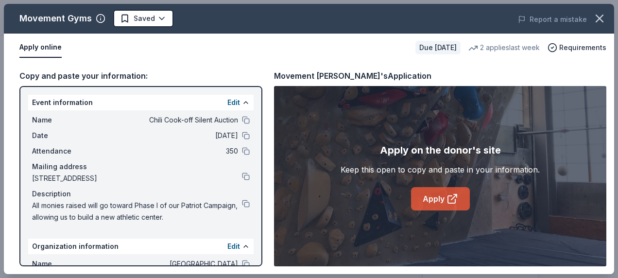
click at [434, 200] on link "Apply" at bounding box center [440, 198] width 59 height 23
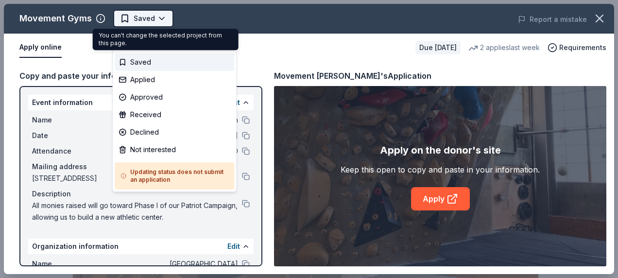
click at [140, 15] on body "Chili Cook-off Silent Auction Saved Apply Due in 172 days Share Movement Gyms N…" at bounding box center [305, 139] width 610 height 278
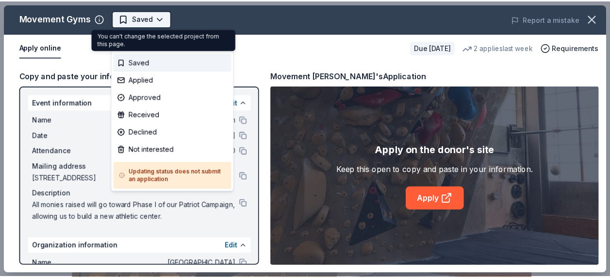
scroll to position [0, 0]
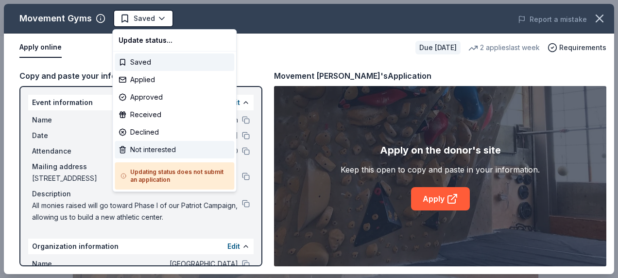
click at [154, 147] on div "Not interested" at bounding box center [174, 149] width 119 height 17
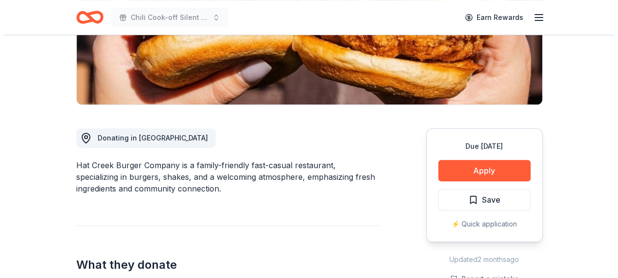
scroll to position [194, 0]
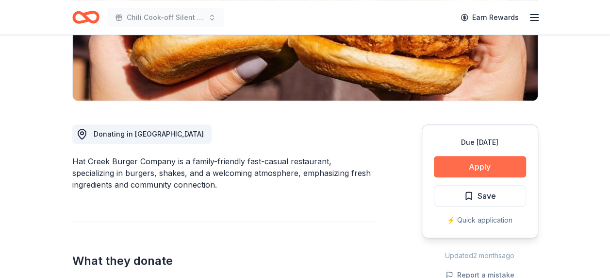
click at [481, 161] on button "Apply" at bounding box center [480, 166] width 92 height 21
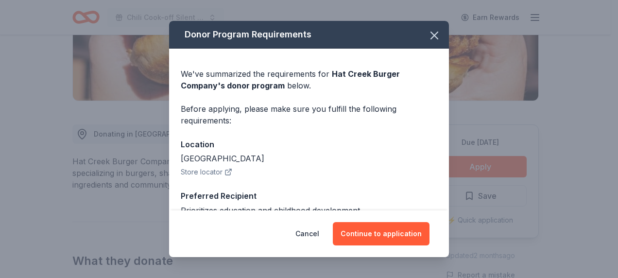
click at [207, 169] on button "Store locator" at bounding box center [206, 172] width 51 height 12
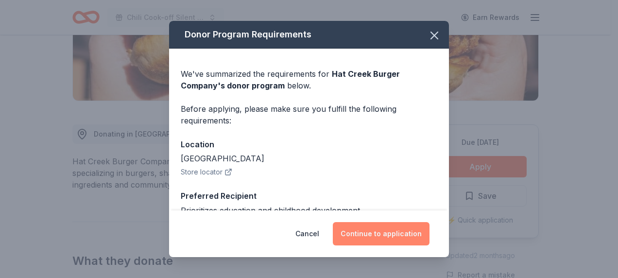
click at [383, 233] on button "Continue to application" at bounding box center [381, 233] width 97 height 23
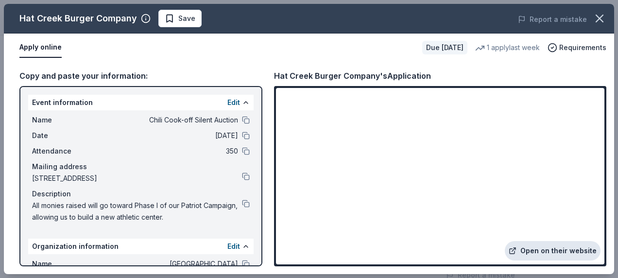
click at [529, 249] on link "Open on their website" at bounding box center [553, 250] width 96 height 19
click at [180, 15] on span "Save" at bounding box center [186, 19] width 17 height 12
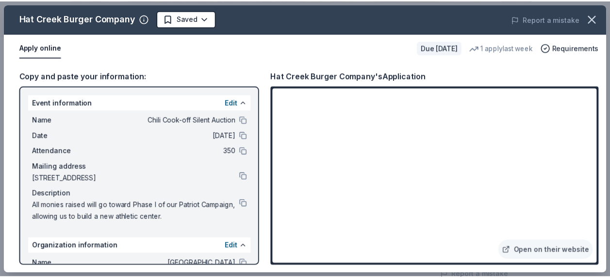
scroll to position [0, 0]
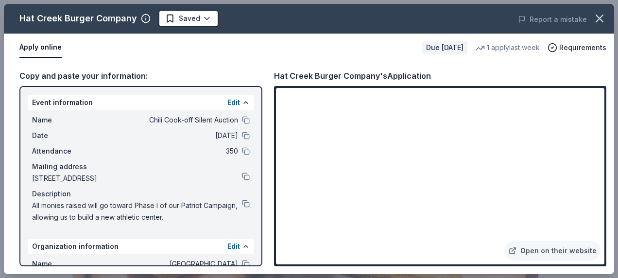
click at [179, 18] on body "Chili Cook-off Silent Auction Earn Rewards Due in 170 days Share Hat Creek Burg…" at bounding box center [305, 139] width 610 height 278
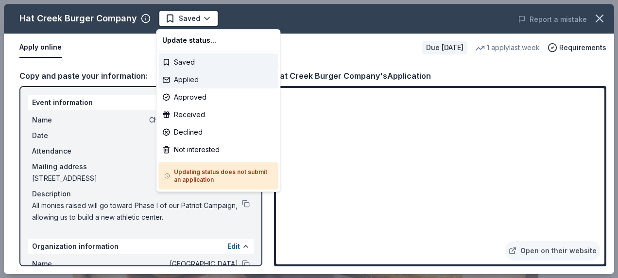
click at [186, 78] on div "Applied" at bounding box center [217, 79] width 119 height 17
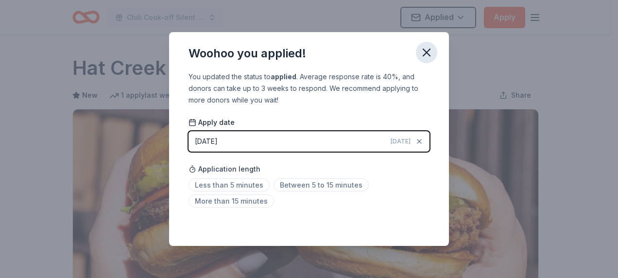
click at [429, 53] on icon "button" at bounding box center [427, 53] width 14 height 14
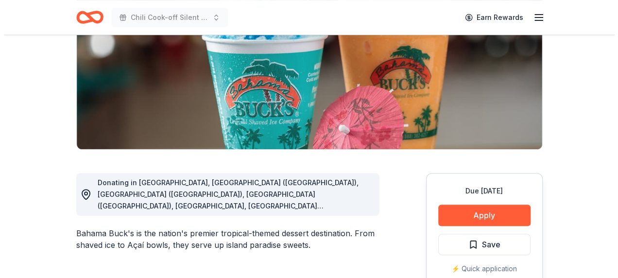
scroll to position [194, 0]
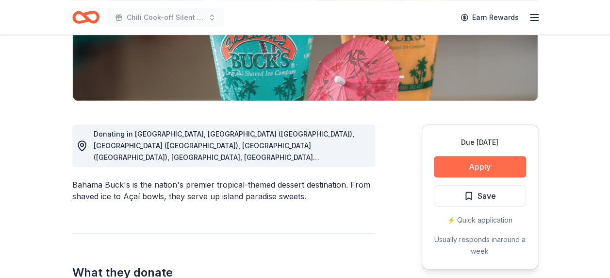
click at [457, 166] on button "Apply" at bounding box center [480, 166] width 92 height 21
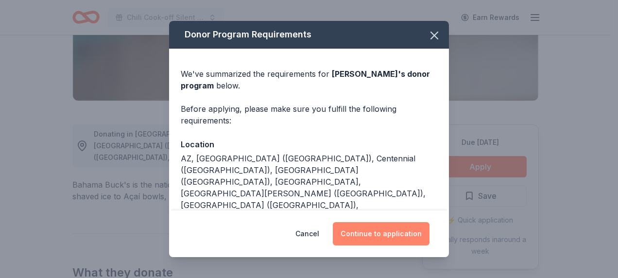
click at [417, 228] on button "Continue to application" at bounding box center [381, 233] width 97 height 23
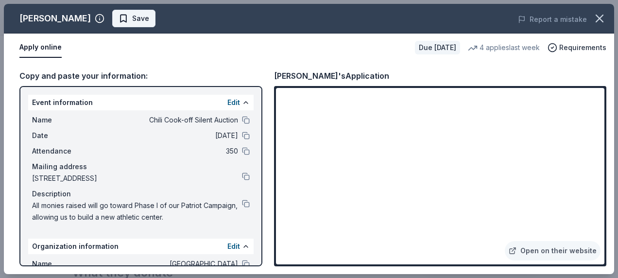
click at [142, 18] on button "Save" at bounding box center [133, 18] width 43 height 17
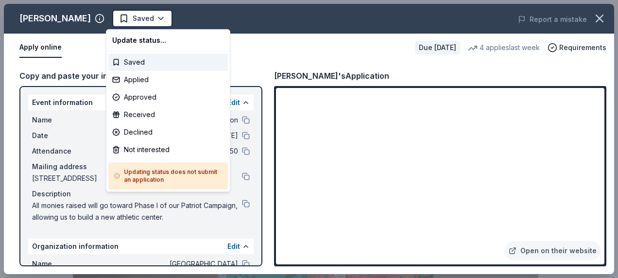
click at [142, 18] on body "Chili Cook-off Silent Auction Earn Rewards Due [DATE] Share Bahama Buck's New 4…" at bounding box center [305, 139] width 610 height 278
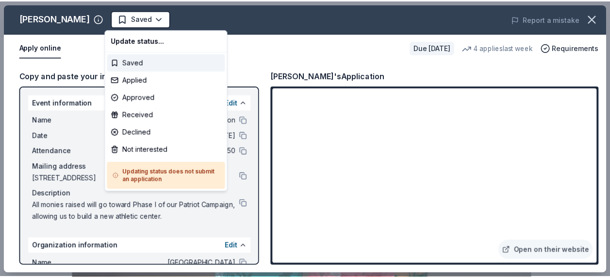
scroll to position [0, 0]
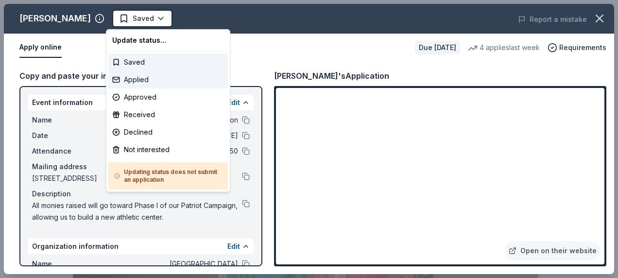
click at [149, 78] on div "Applied" at bounding box center [167, 79] width 119 height 17
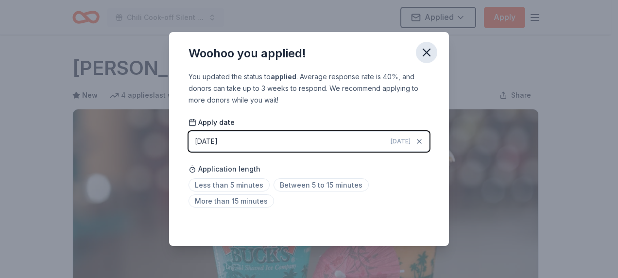
click at [423, 48] on icon "button" at bounding box center [427, 53] width 14 height 14
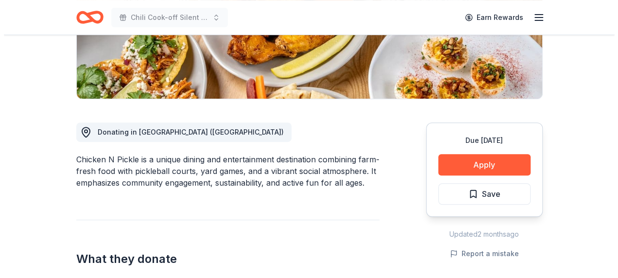
scroll to position [194, 0]
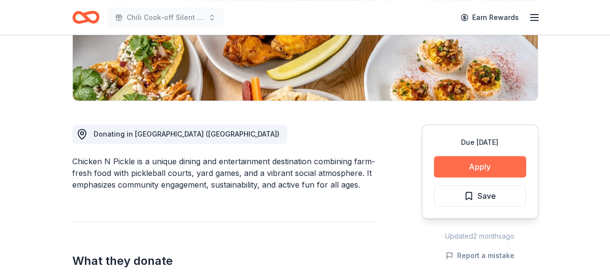
click at [487, 161] on button "Apply" at bounding box center [480, 166] width 92 height 21
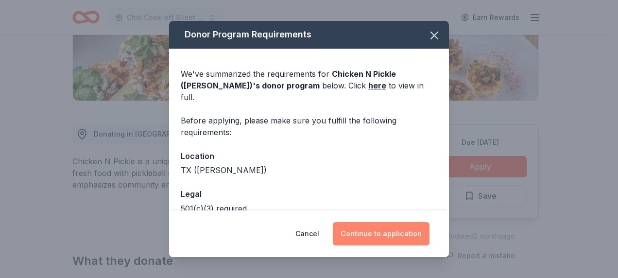
click at [390, 230] on button "Continue to application" at bounding box center [381, 233] width 97 height 23
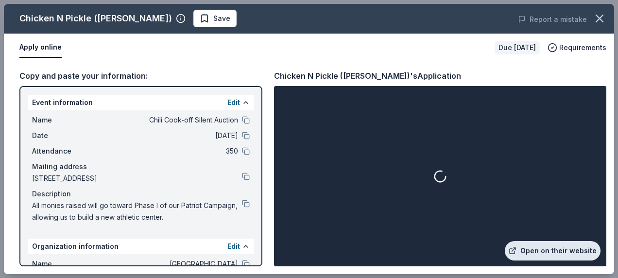
click at [556, 248] on link "Open on their website" at bounding box center [553, 250] width 96 height 19
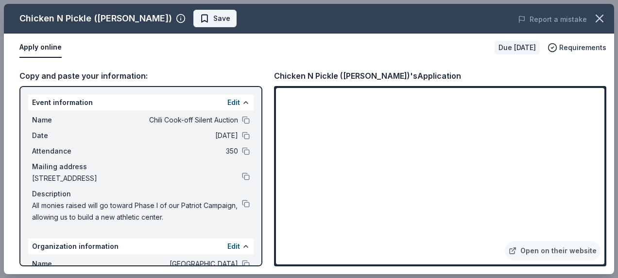
click at [200, 19] on span "Save" at bounding box center [215, 19] width 31 height 12
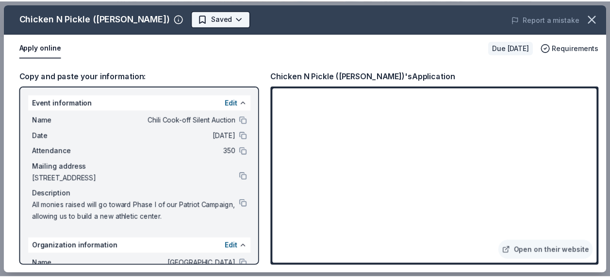
scroll to position [0, 0]
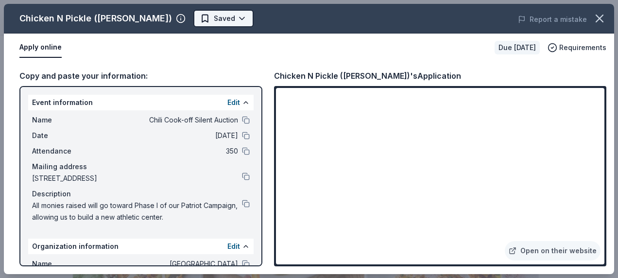
click at [174, 18] on body "Chili Cook-off Silent Auction Earn Rewards Due in 170 days Share Chicken N Pick…" at bounding box center [305, 139] width 610 height 278
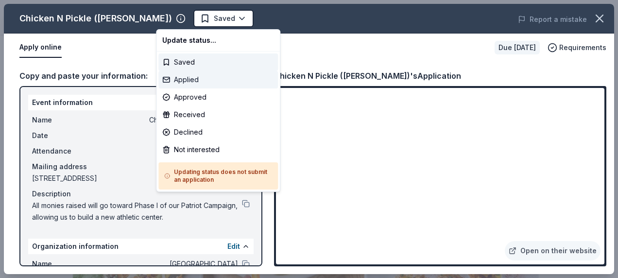
click at [189, 79] on div "Applied" at bounding box center [217, 79] width 119 height 17
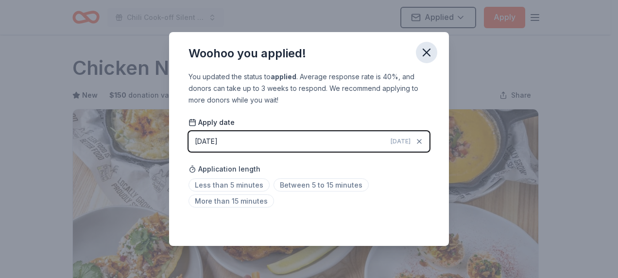
click at [428, 52] on icon "button" at bounding box center [427, 53] width 14 height 14
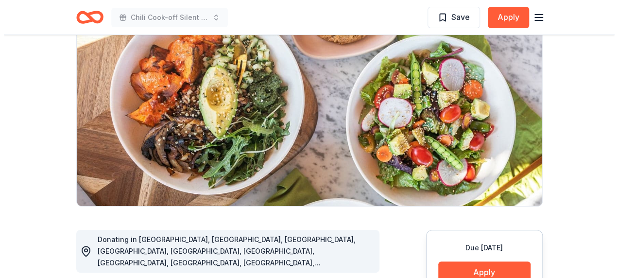
scroll to position [146, 0]
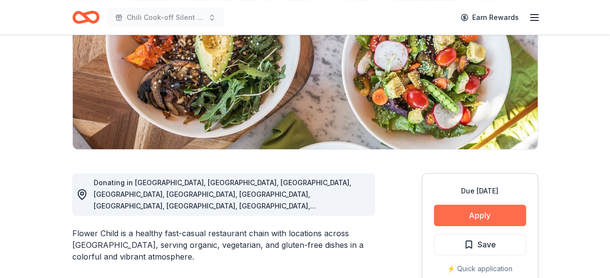
click at [478, 212] on button "Apply" at bounding box center [480, 214] width 92 height 21
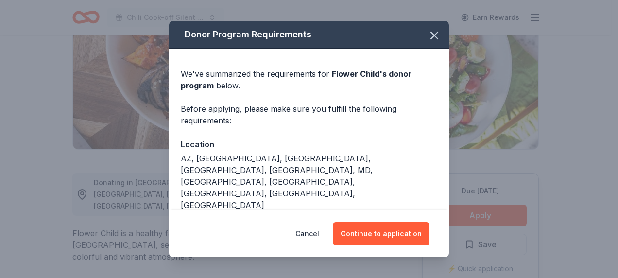
click at [187, 213] on button "Store locator" at bounding box center [206, 219] width 51 height 12
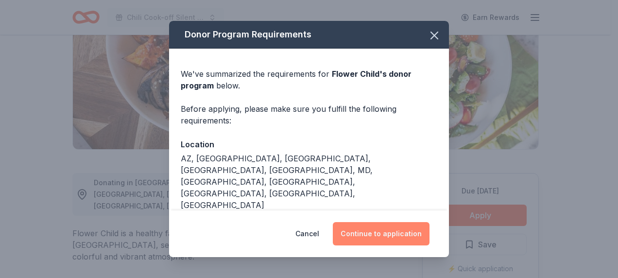
click at [361, 231] on button "Continue to application" at bounding box center [381, 233] width 97 height 23
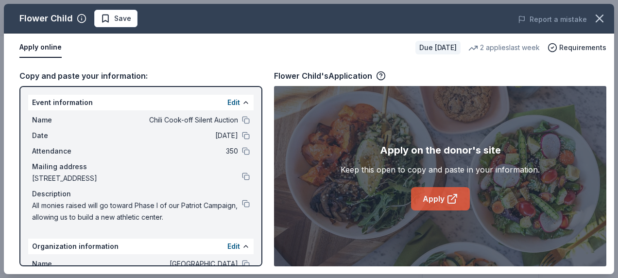
click at [443, 199] on link "Apply" at bounding box center [440, 198] width 59 height 23
click at [124, 19] on span "Save" at bounding box center [122, 19] width 17 height 12
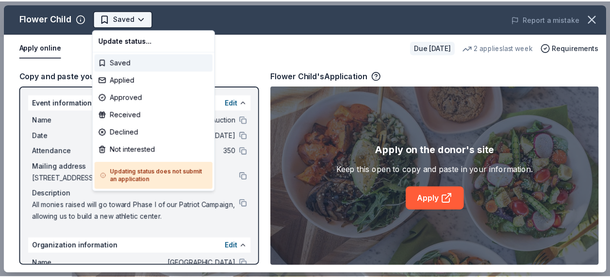
scroll to position [0, 0]
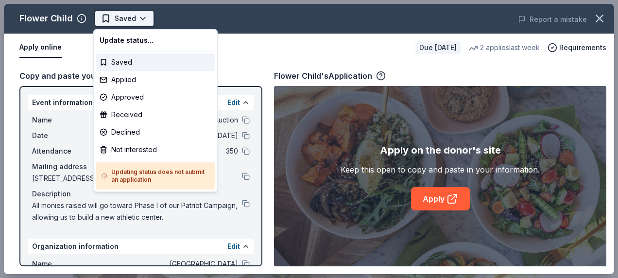
click at [123, 19] on body "Chili Cook-off Silent Auction Saved Apply Due [DATE] Share Flower Child New 2 a…" at bounding box center [305, 139] width 610 height 278
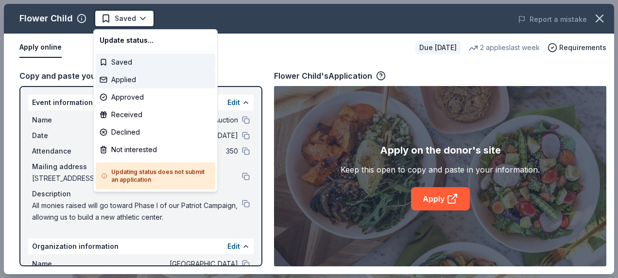
click at [128, 80] on div "Applied" at bounding box center [155, 79] width 119 height 17
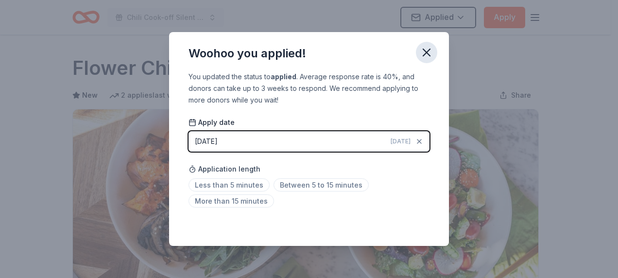
click at [427, 54] on icon "button" at bounding box center [426, 52] width 7 height 7
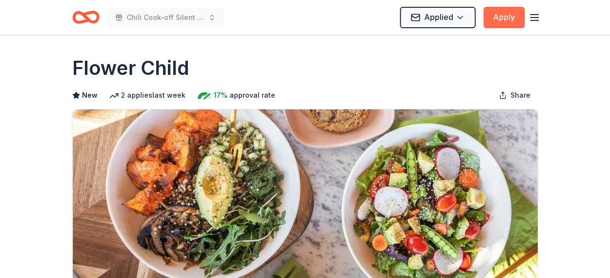
click at [519, 21] on button "Apply" at bounding box center [504, 17] width 41 height 21
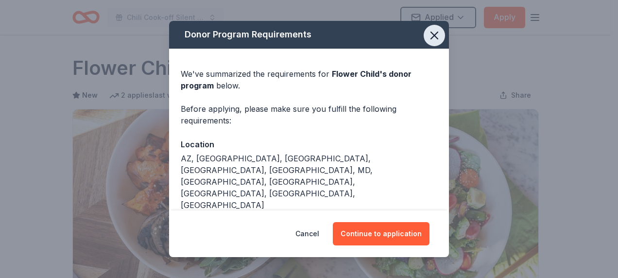
click at [431, 35] on icon "button" at bounding box center [434, 36] width 14 height 14
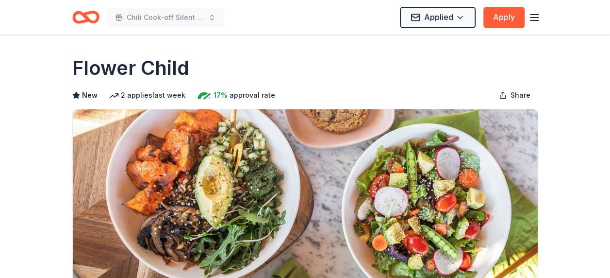
click at [531, 17] on line "button" at bounding box center [535, 17] width 8 height 0
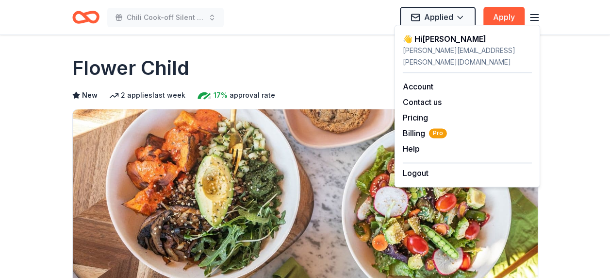
click at [531, 17] on line "button" at bounding box center [535, 17] width 8 height 0
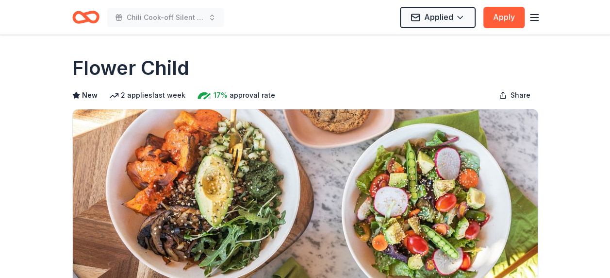
click at [92, 24] on icon "Home" at bounding box center [85, 17] width 27 height 23
click at [89, 17] on icon "Home" at bounding box center [85, 17] width 27 height 23
click at [91, 13] on icon "Home" at bounding box center [90, 17] width 15 height 10
click at [94, 19] on icon "Home" at bounding box center [85, 17] width 27 height 23
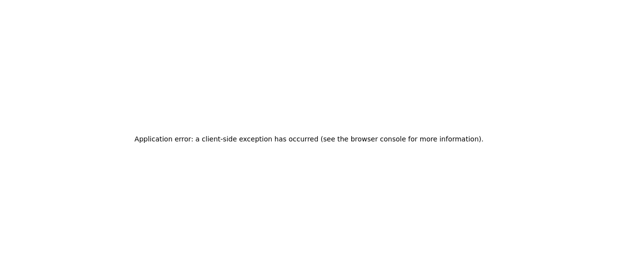
click at [94, 19] on div "Application error: a client-side exception has occurred (see the browser consol…" at bounding box center [309, 139] width 618 height 278
drag, startPoint x: 94, startPoint y: 19, endPoint x: 225, endPoint y: 59, distance: 137.5
click at [225, 59] on div "Application error: a client-side exception has occurred (see the browser consol…" at bounding box center [309, 139] width 618 height 278
